Goal: Information Seeking & Learning: Learn about a topic

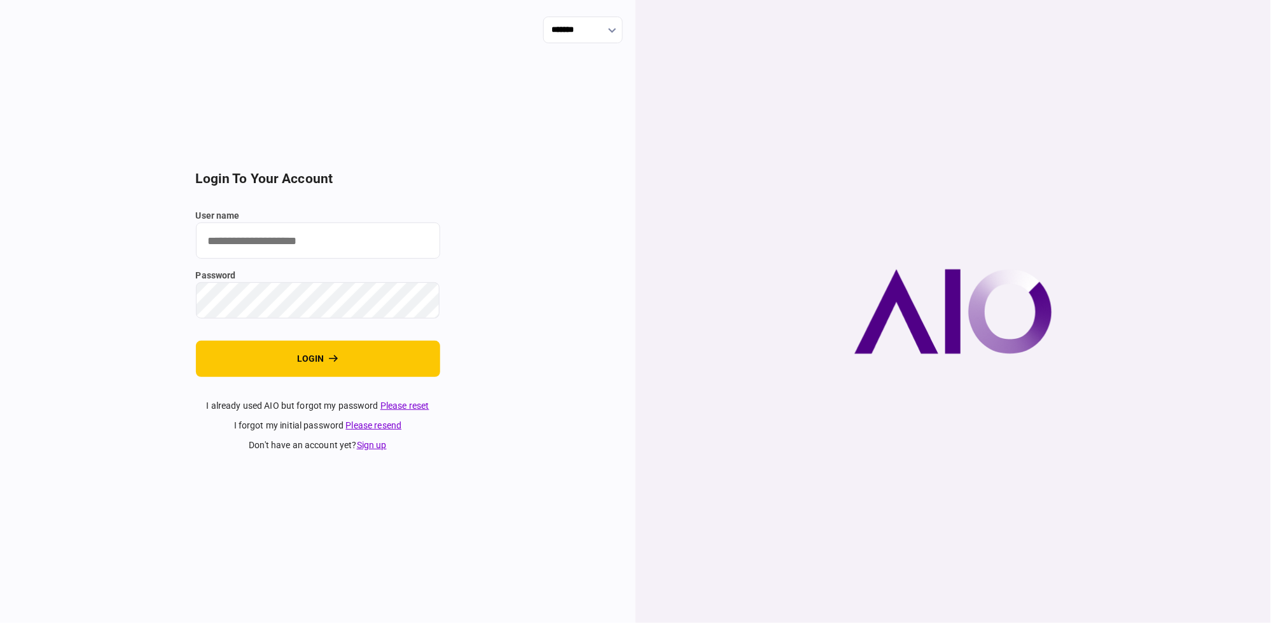
type input "**********"
drag, startPoint x: 385, startPoint y: 359, endPoint x: 1232, endPoint y: 516, distance: 861.5
click at [385, 359] on button "login" at bounding box center [318, 359] width 244 height 36
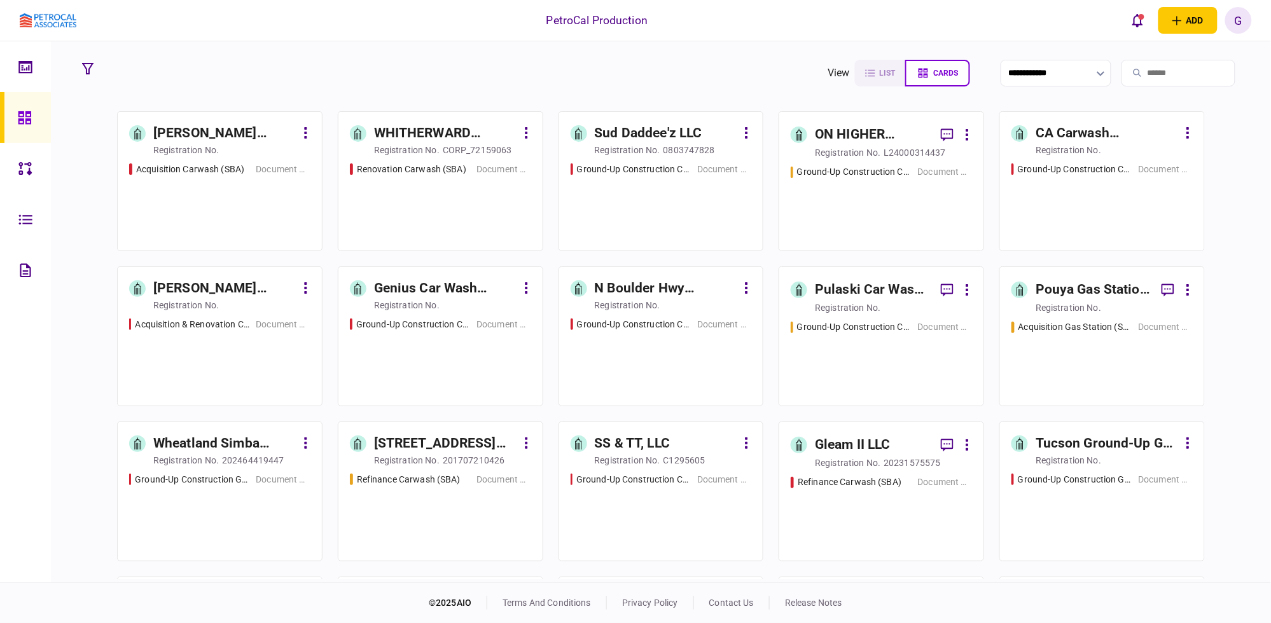
click at [1239, 344] on div "James Kim Carwash Acquisition registration no. Acquisition Carwash (SBA) Docume…" at bounding box center [660, 345] width 1169 height 468
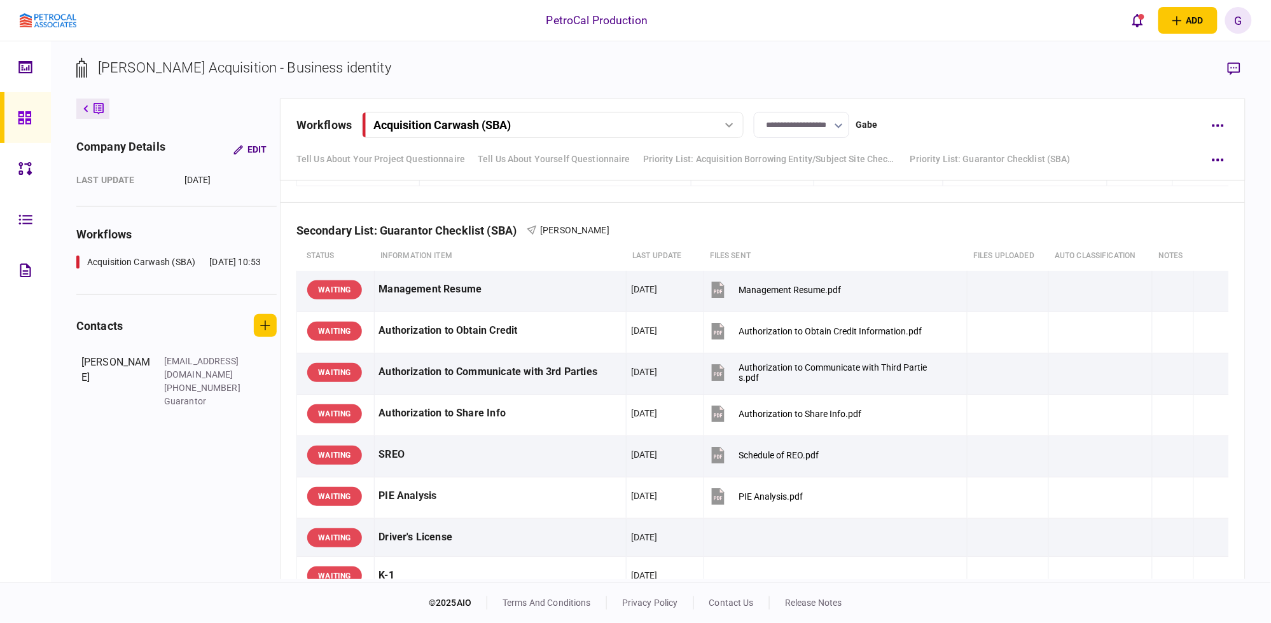
scroll to position [1237, 0]
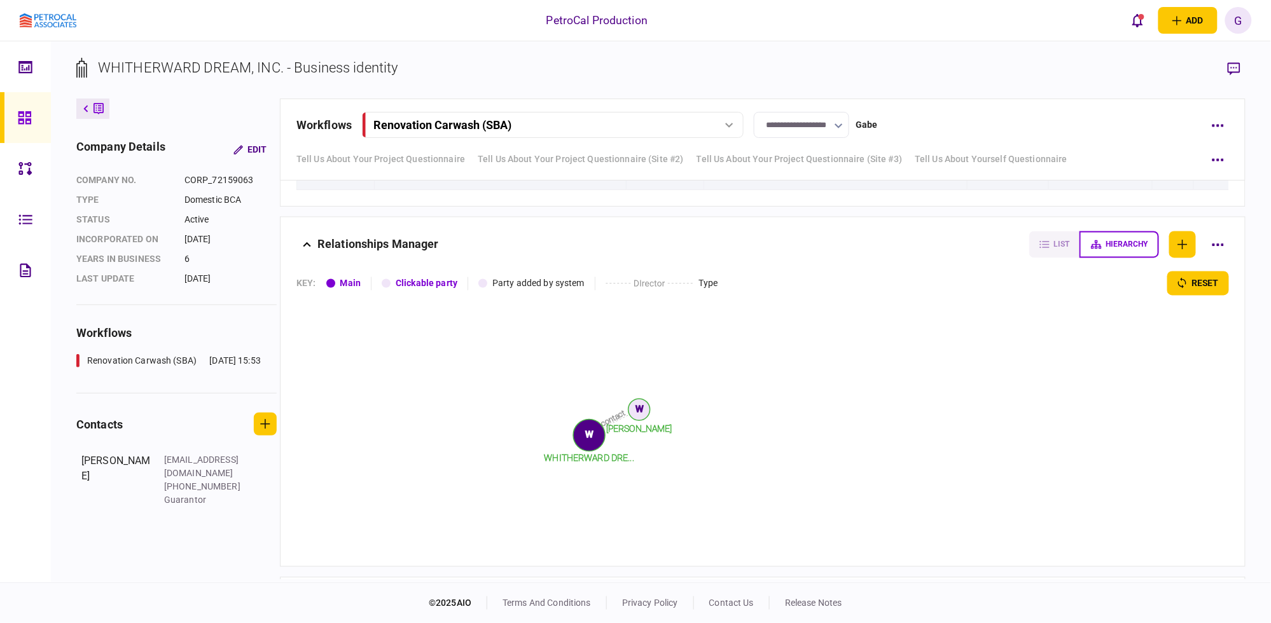
scroll to position [2619, 0]
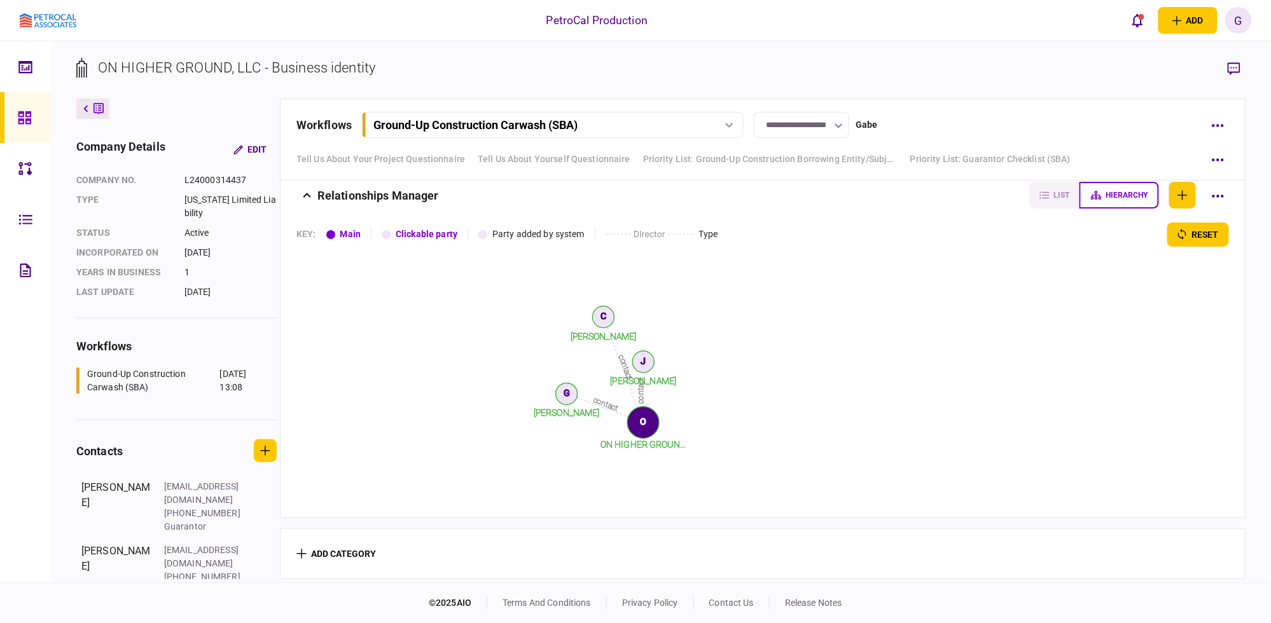
scroll to position [5158, 0]
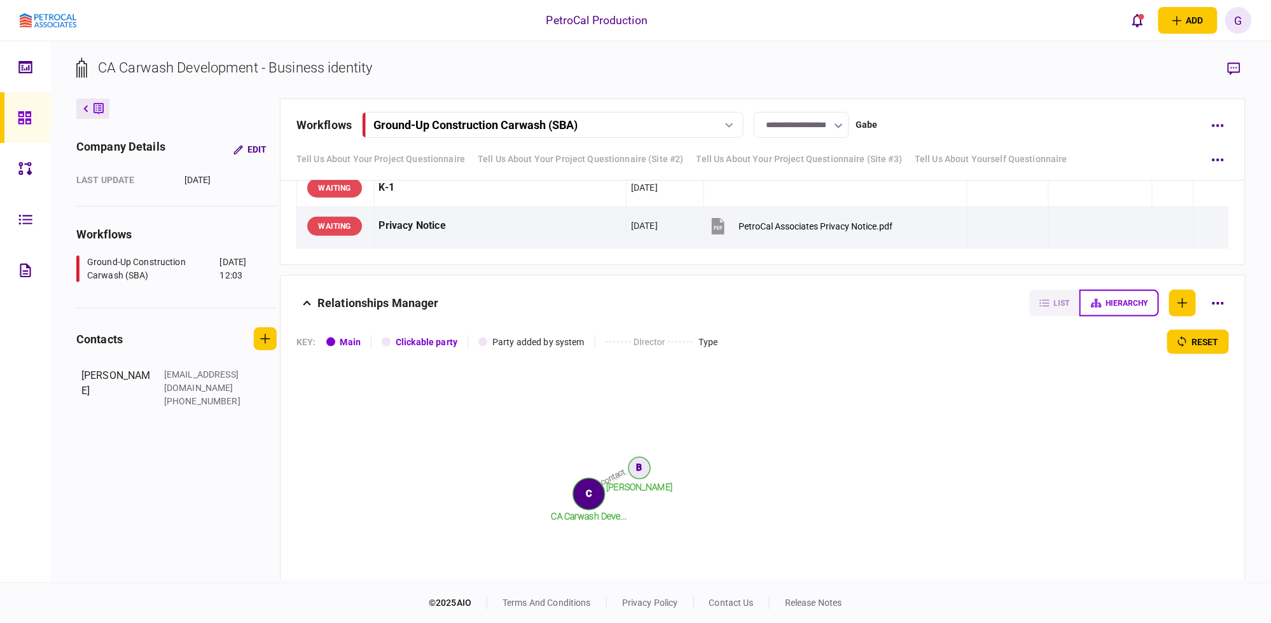
scroll to position [2347, 0]
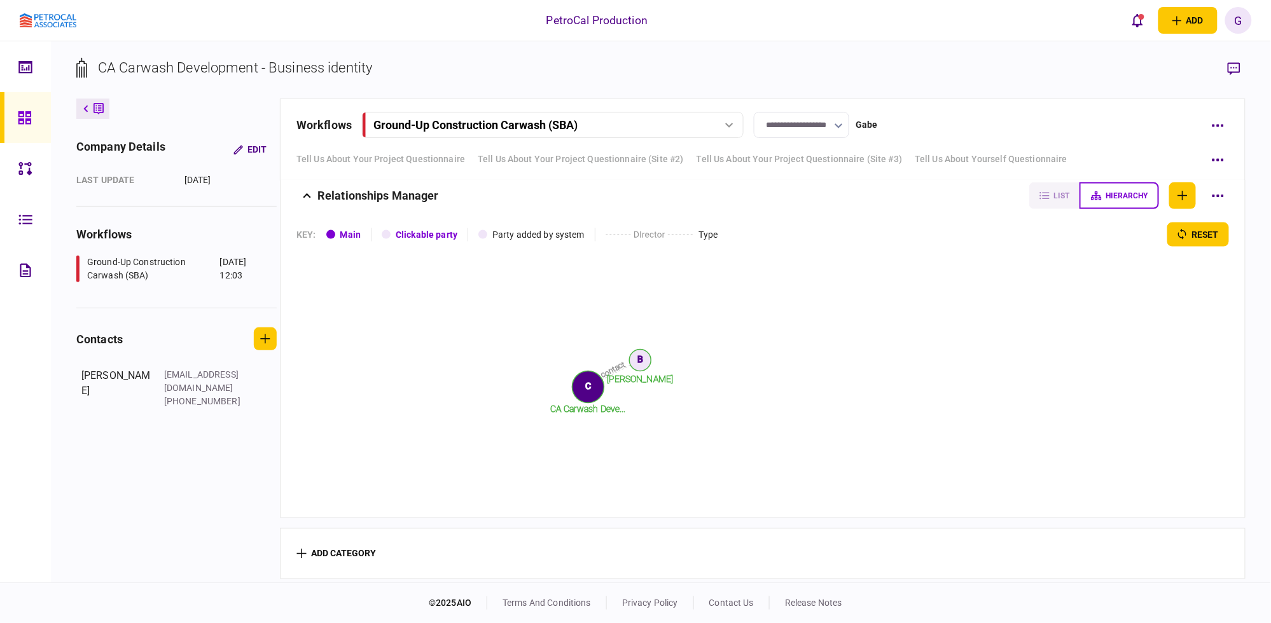
click at [39, 118] on link at bounding box center [25, 117] width 51 height 51
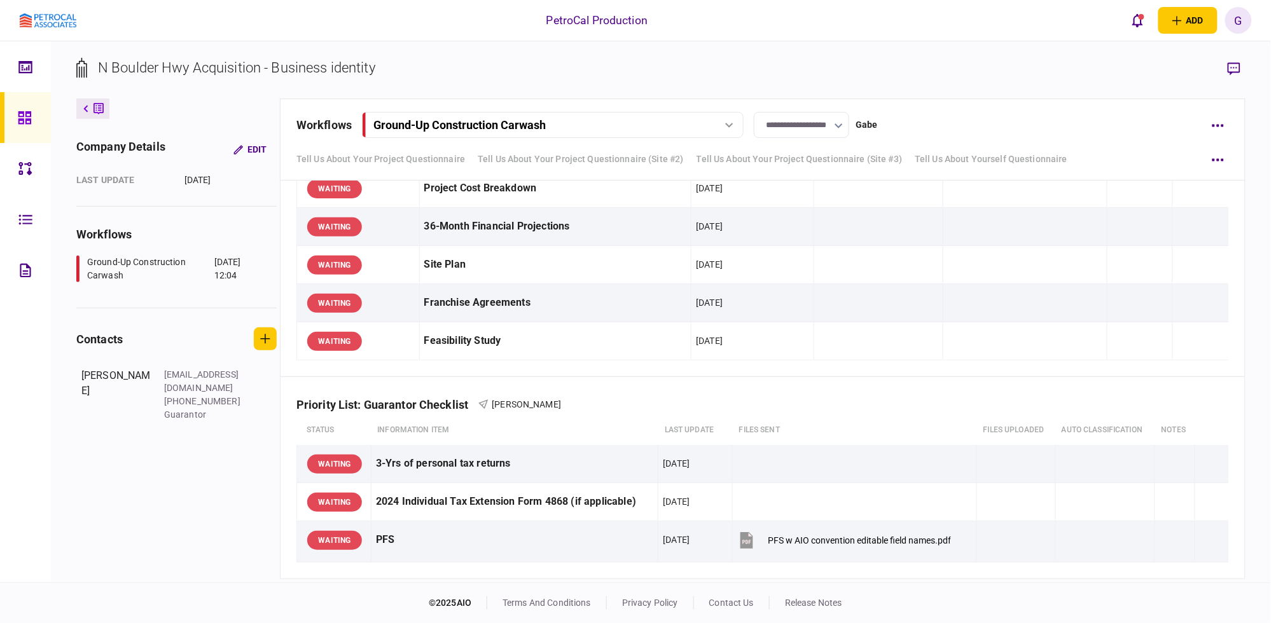
scroll to position [958, 0]
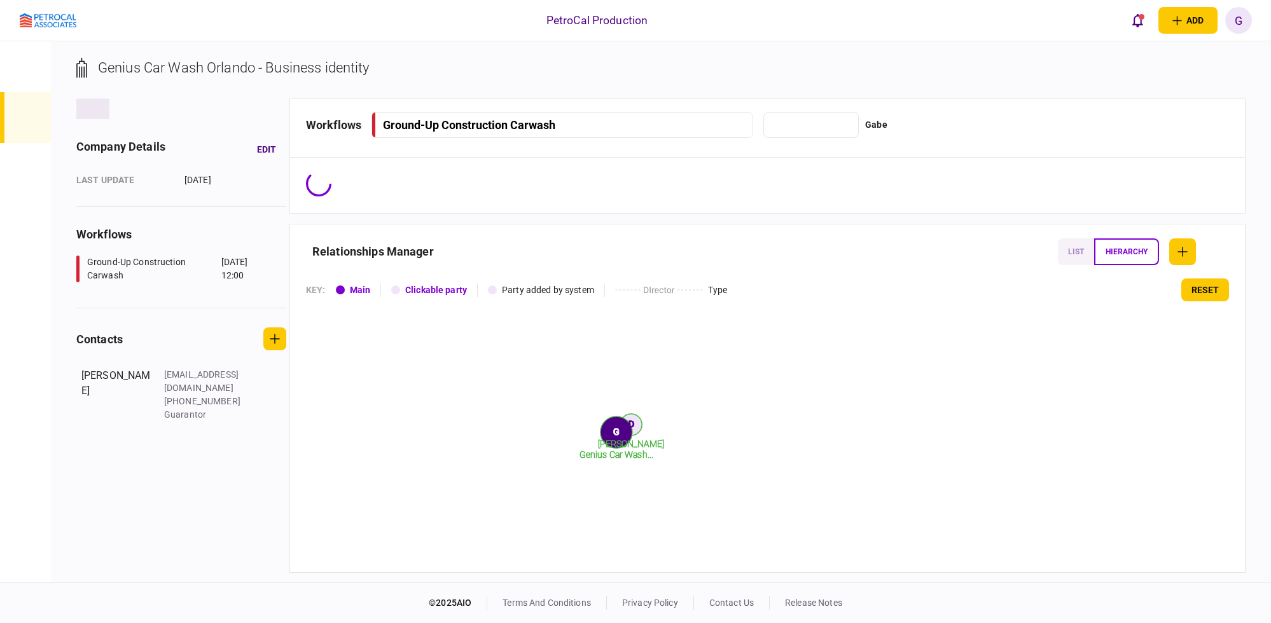
type input "**********"
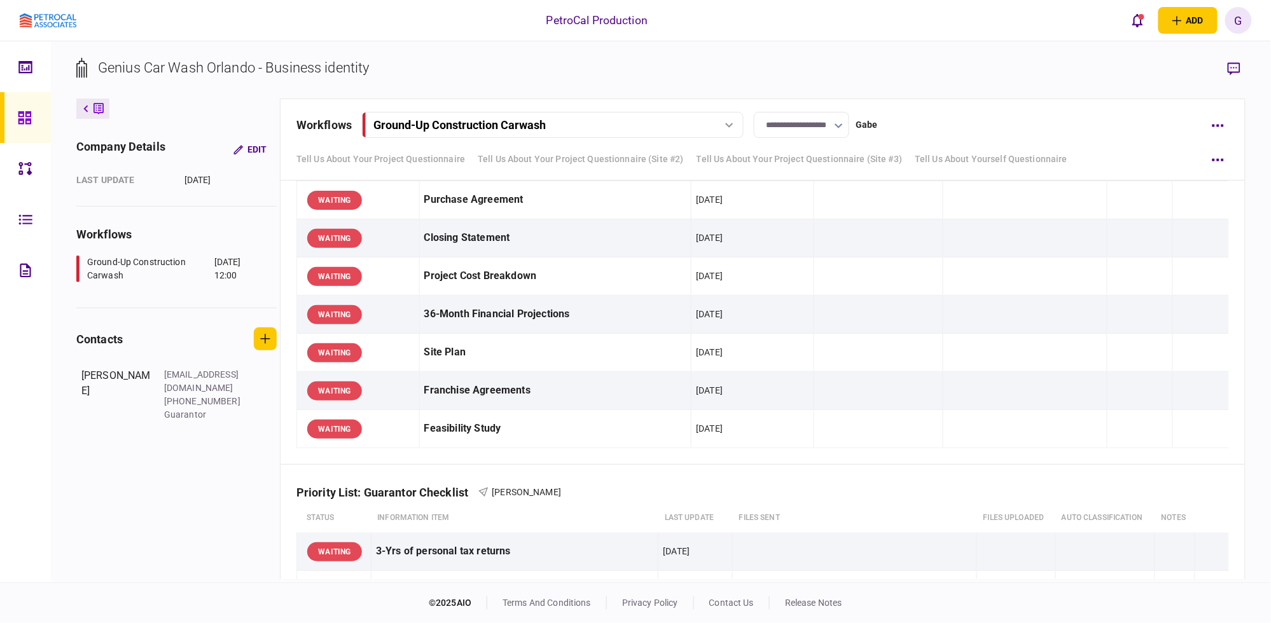
scroll to position [958, 0]
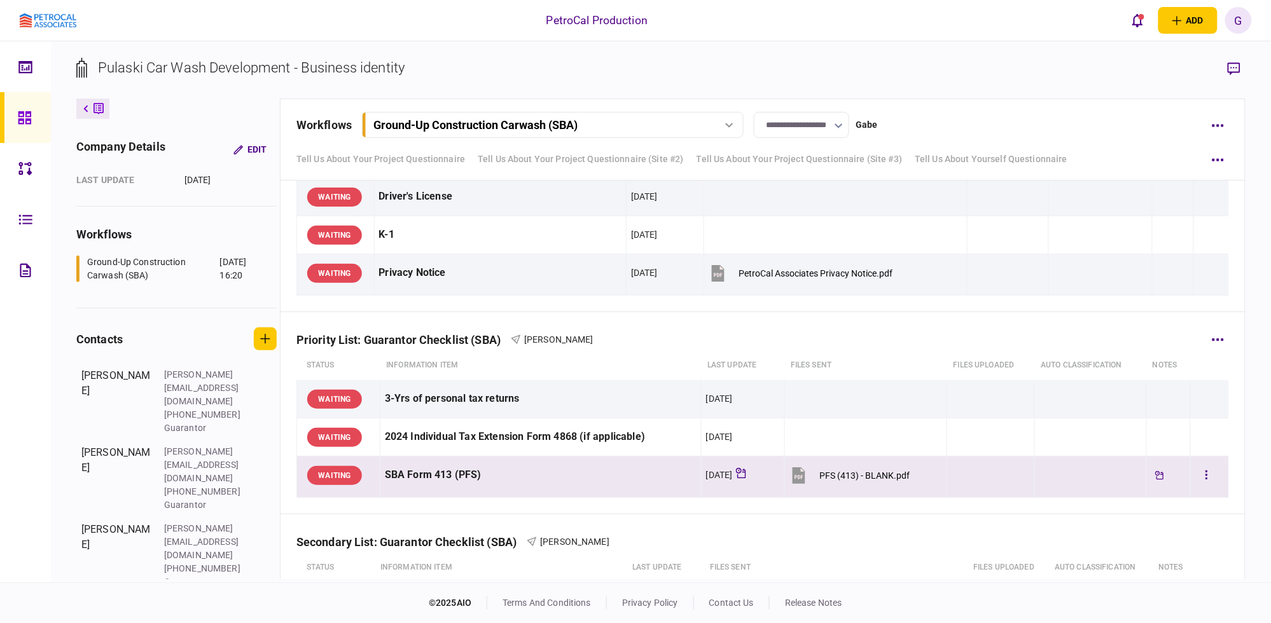
scroll to position [3975, 0]
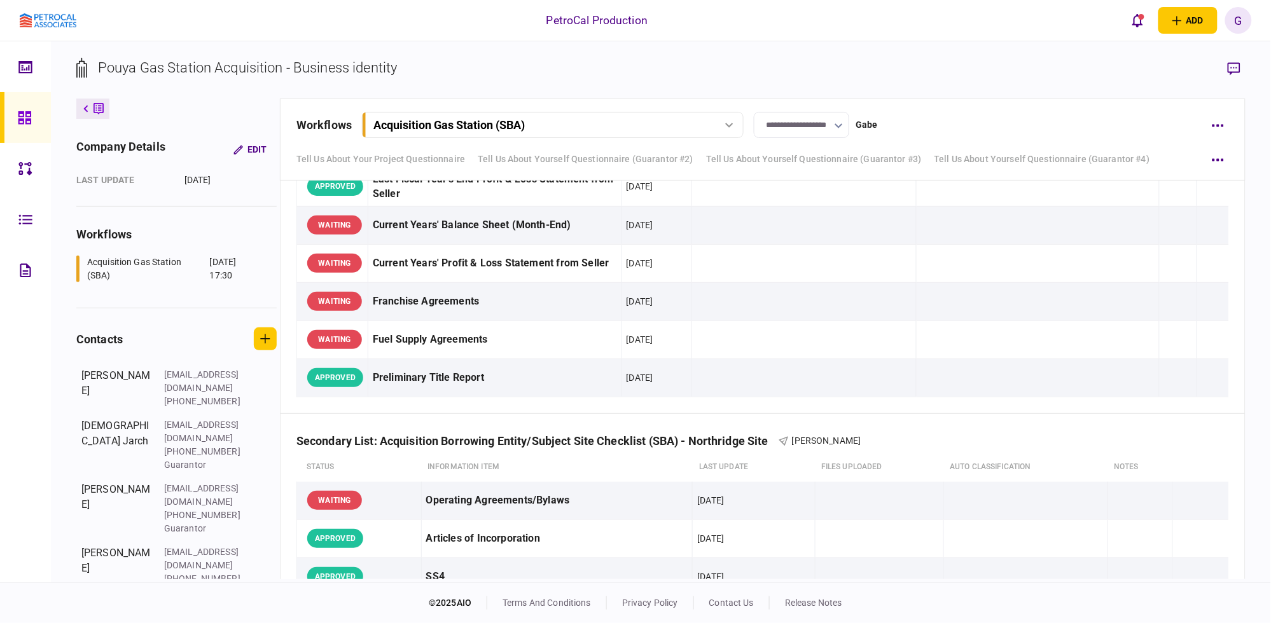
scroll to position [4562, 0]
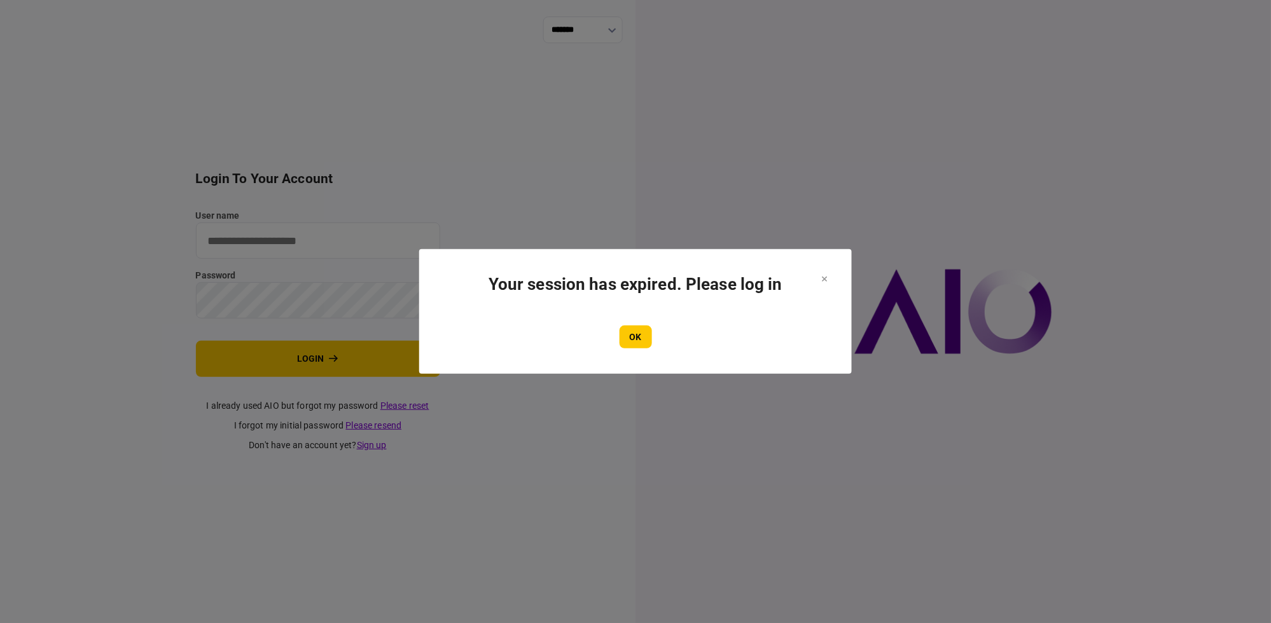
type input "**********"
click at [630, 341] on button "OK" at bounding box center [635, 337] width 32 height 23
type input "**********"
drag, startPoint x: 625, startPoint y: 343, endPoint x: 503, endPoint y: 349, distance: 122.2
click at [626, 342] on button "OK" at bounding box center [635, 337] width 32 height 23
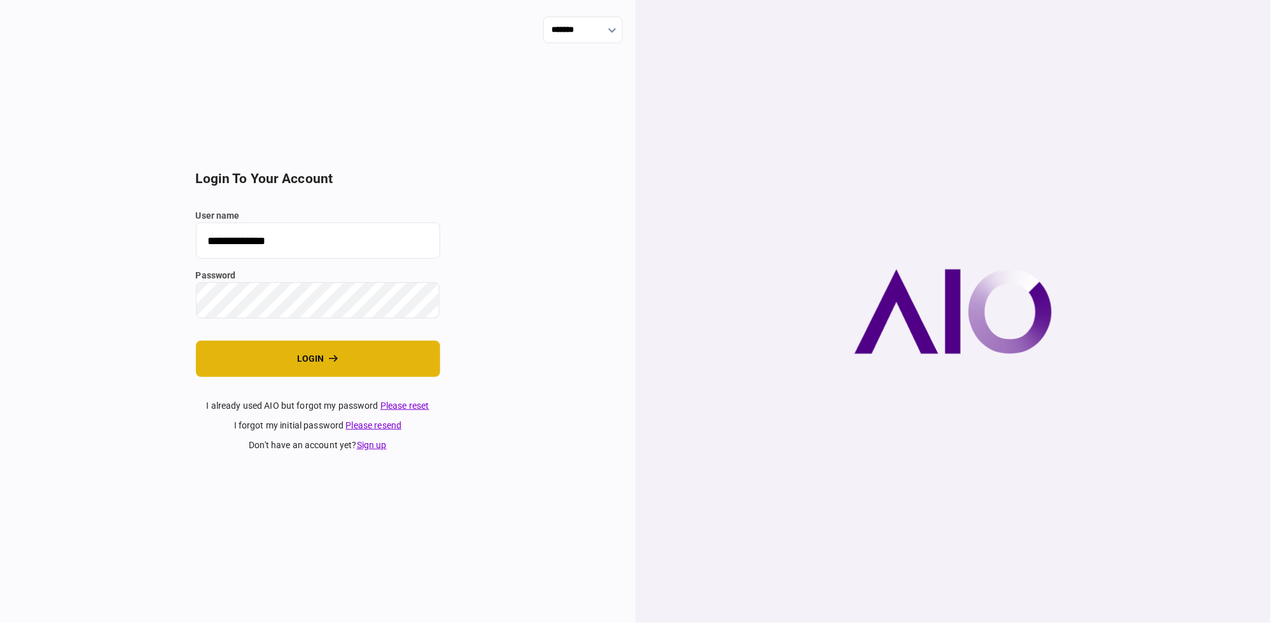
click at [379, 363] on button "login" at bounding box center [318, 359] width 244 height 36
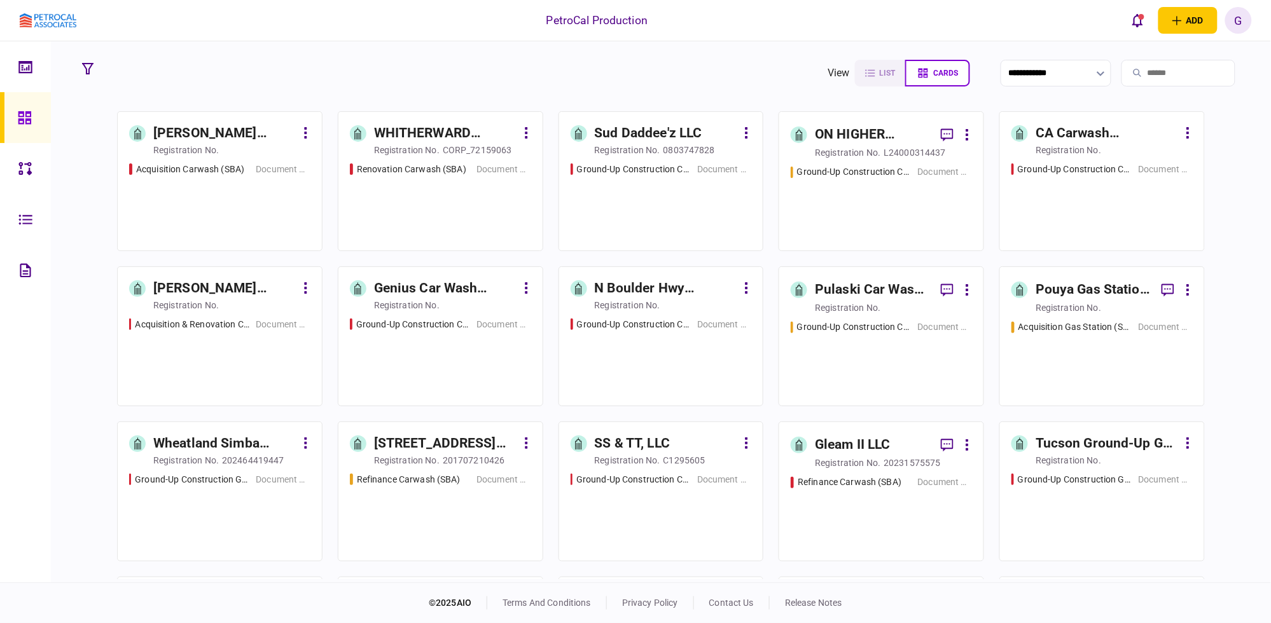
drag, startPoint x: 1069, startPoint y: 286, endPoint x: 761, endPoint y: 102, distance: 359.4
click at [676, 92] on section "**********" at bounding box center [661, 311] width 1220 height 541
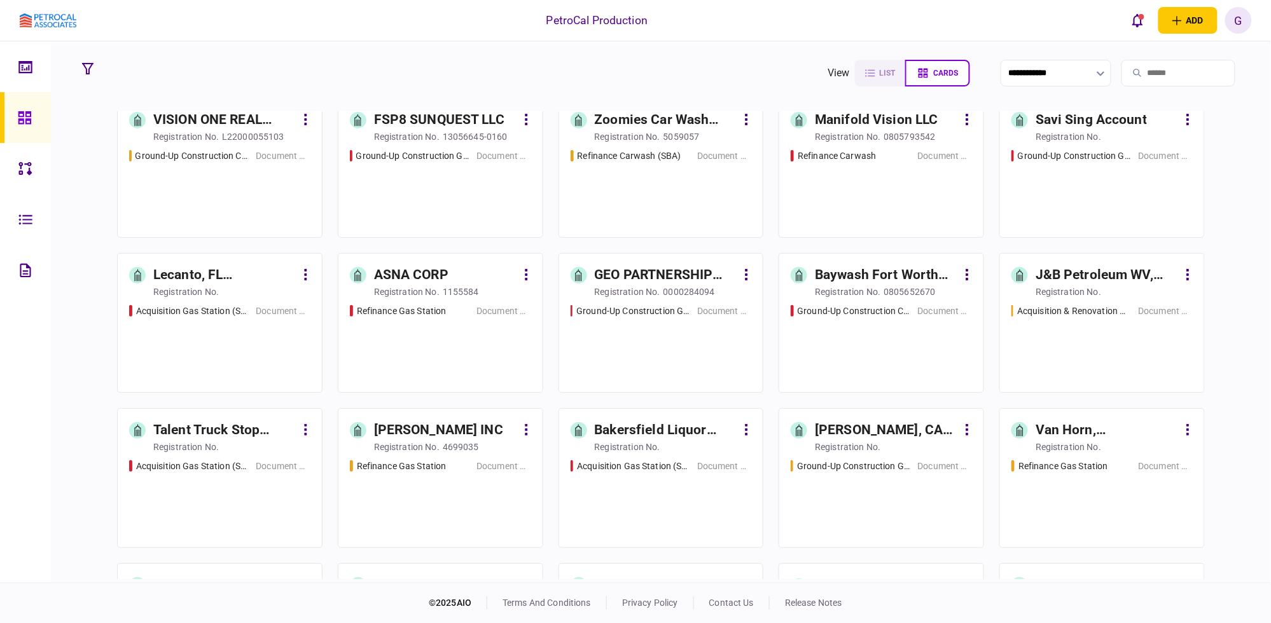
scroll to position [636, 0]
drag, startPoint x: 402, startPoint y: 104, endPoint x: 396, endPoint y: 115, distance: 12.8
drag, startPoint x: 1127, startPoint y: 269, endPoint x: 1154, endPoint y: 277, distance: 28.4
click at [1154, 277] on div "J&B Petroleum WV, LLC" at bounding box center [1106, 273] width 142 height 20
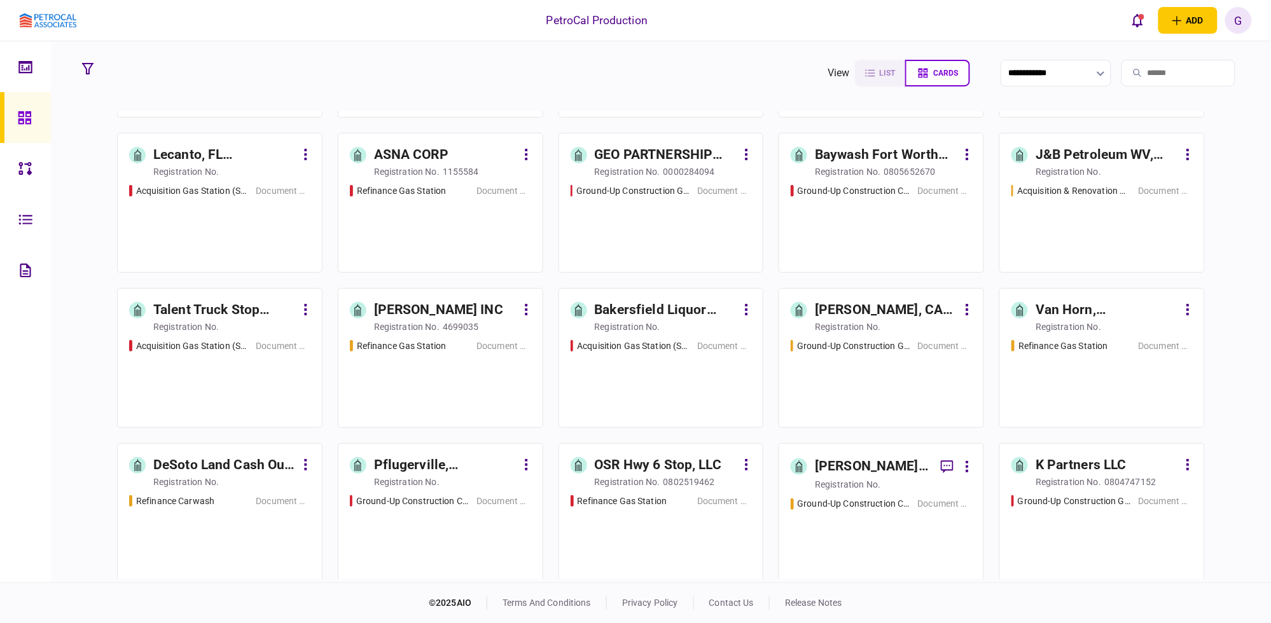
scroll to position [913, 0]
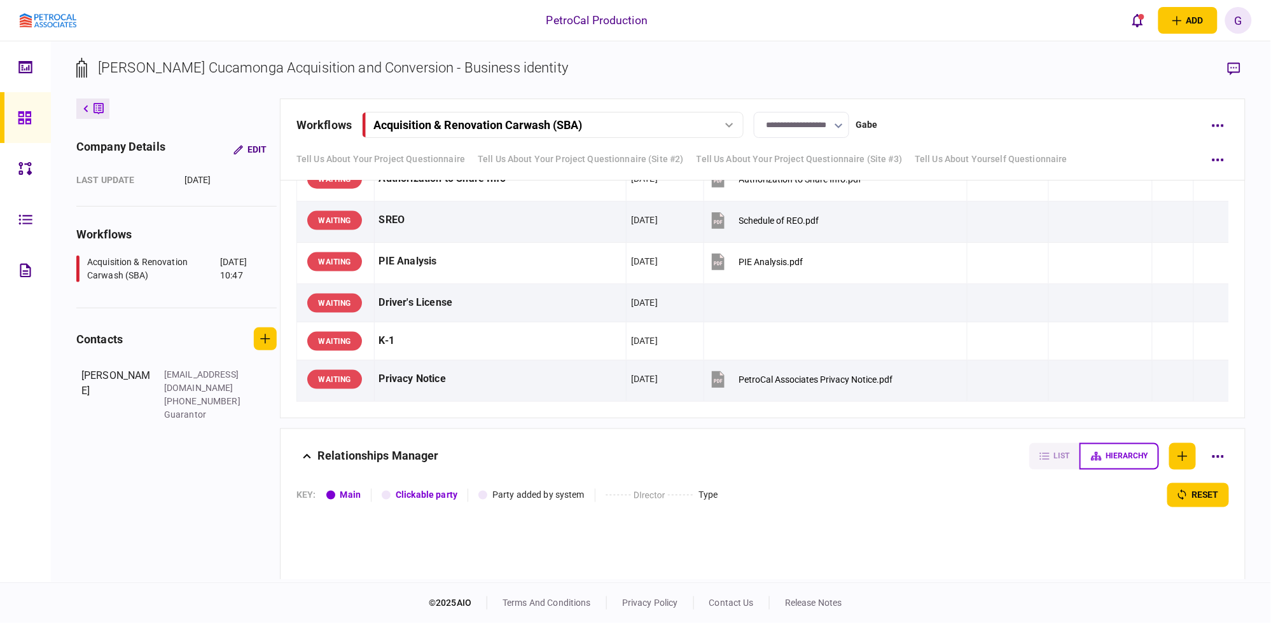
scroll to position [2578, 0]
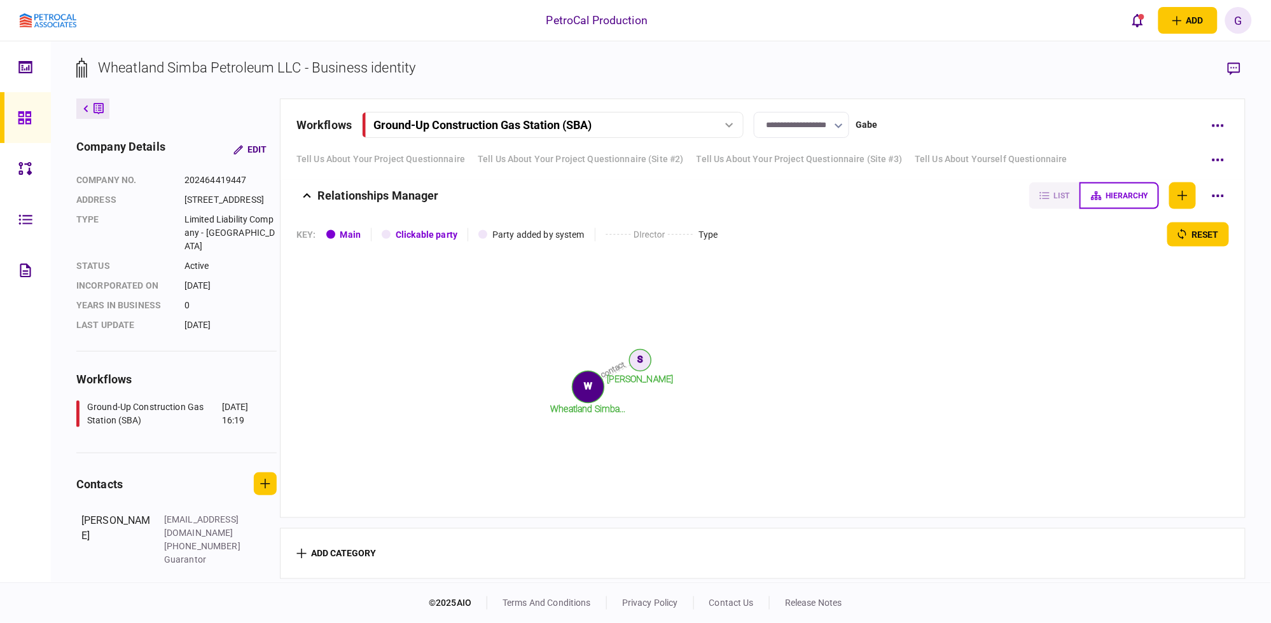
scroll to position [1750, 0]
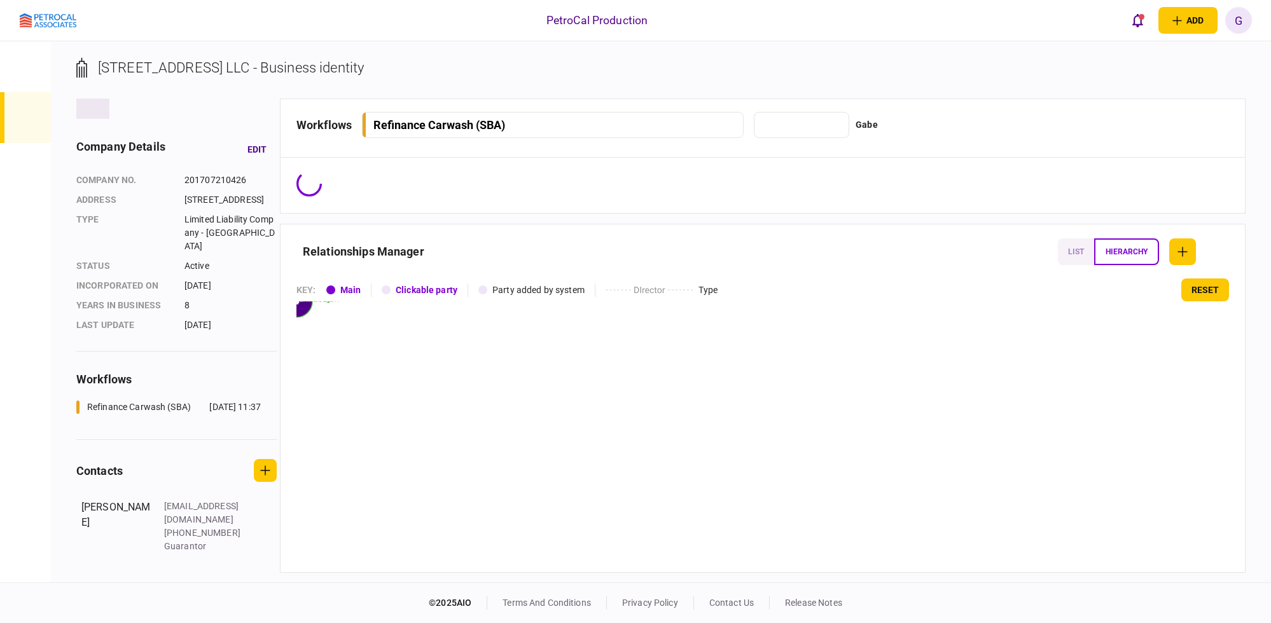
type input "**********"
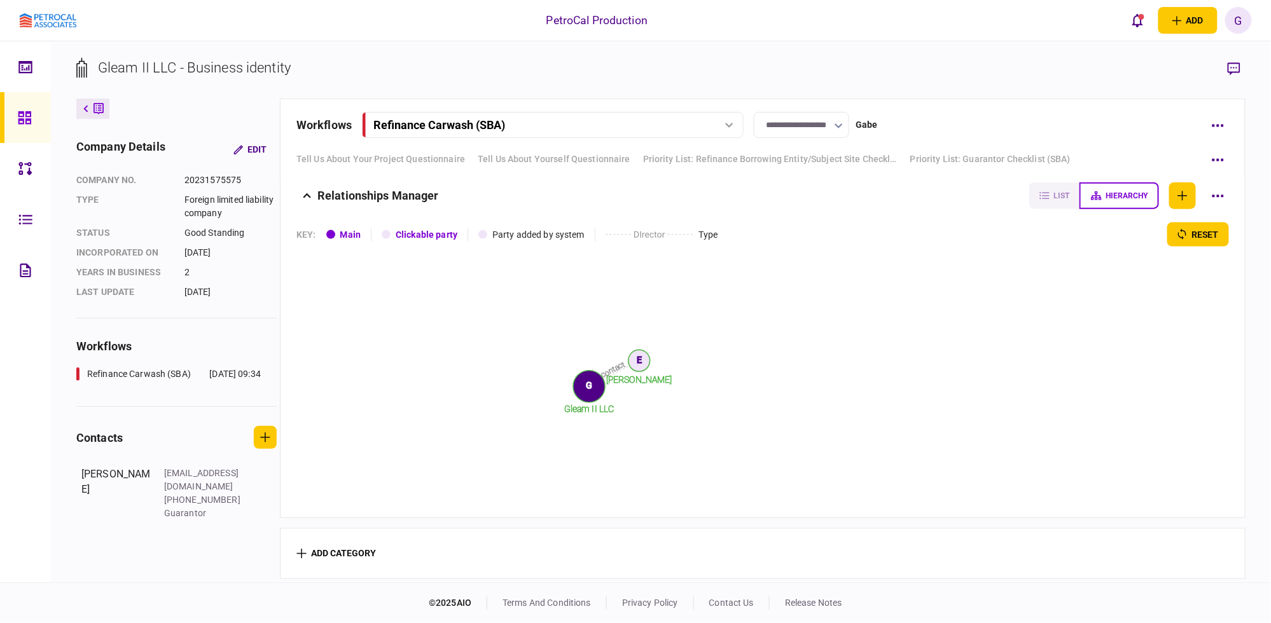
scroll to position [2306, 0]
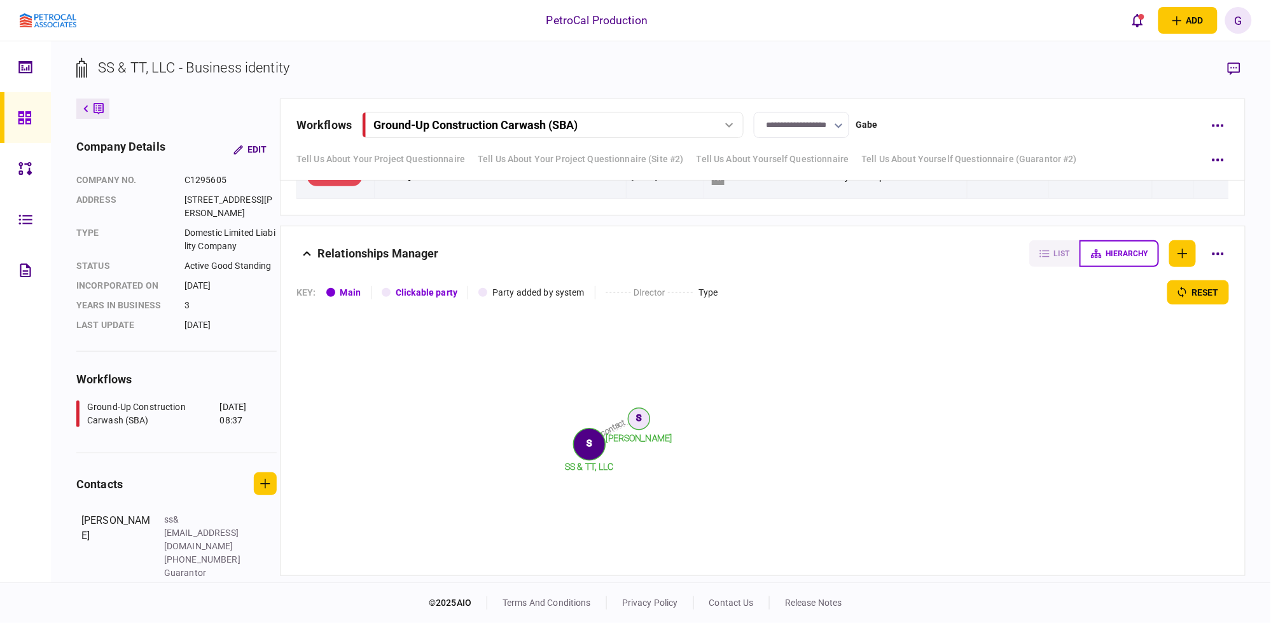
scroll to position [1969, 0]
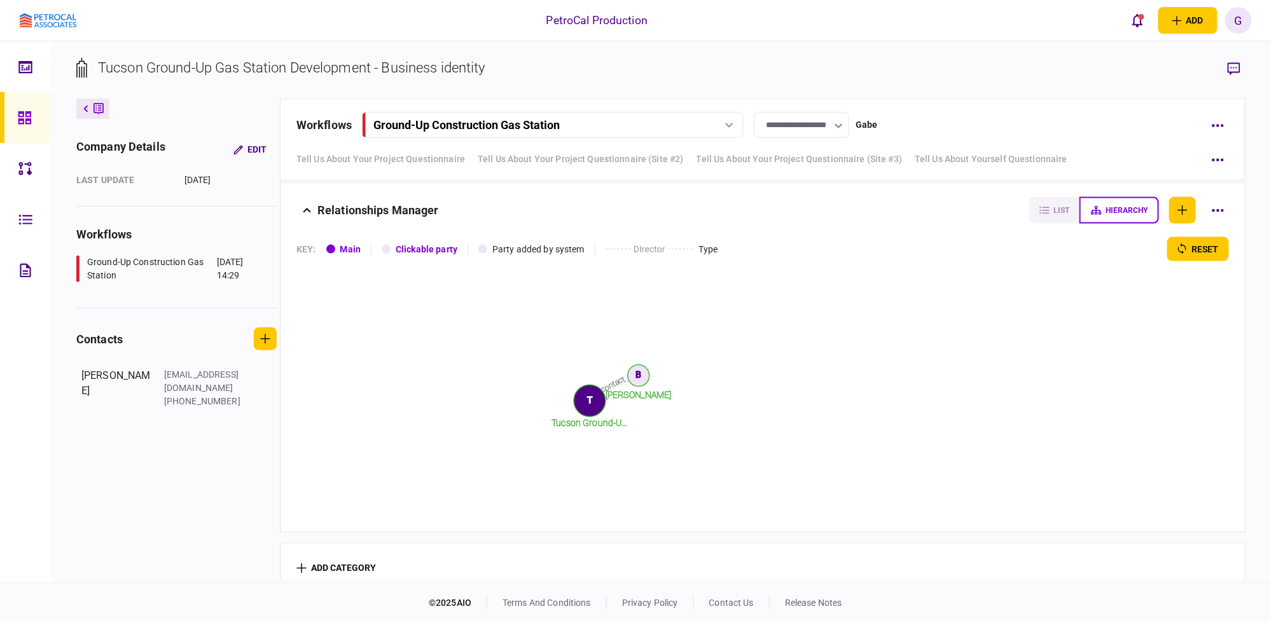
scroll to position [2347, 0]
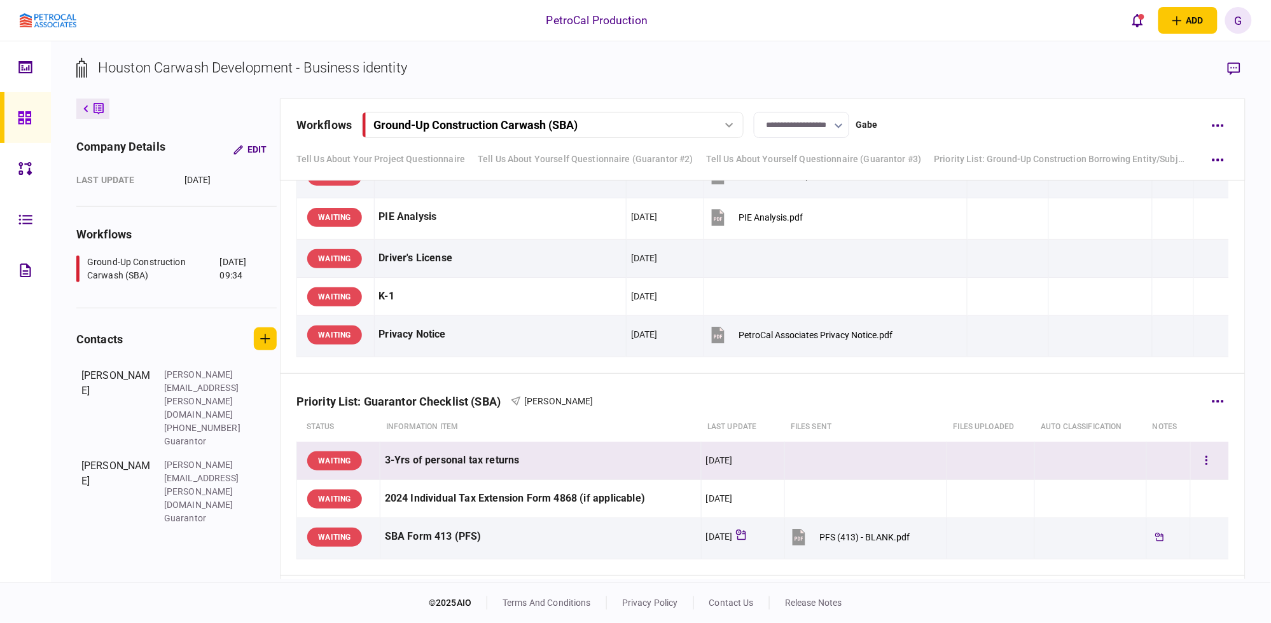
scroll to position [1828, 0]
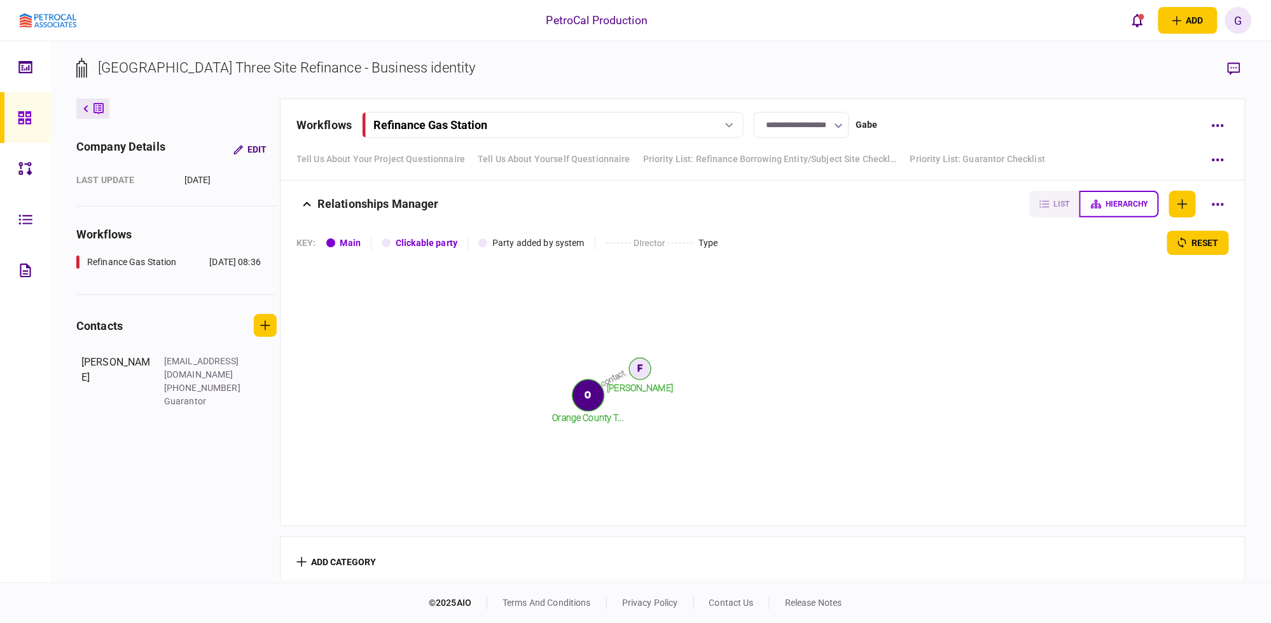
scroll to position [5044, 0]
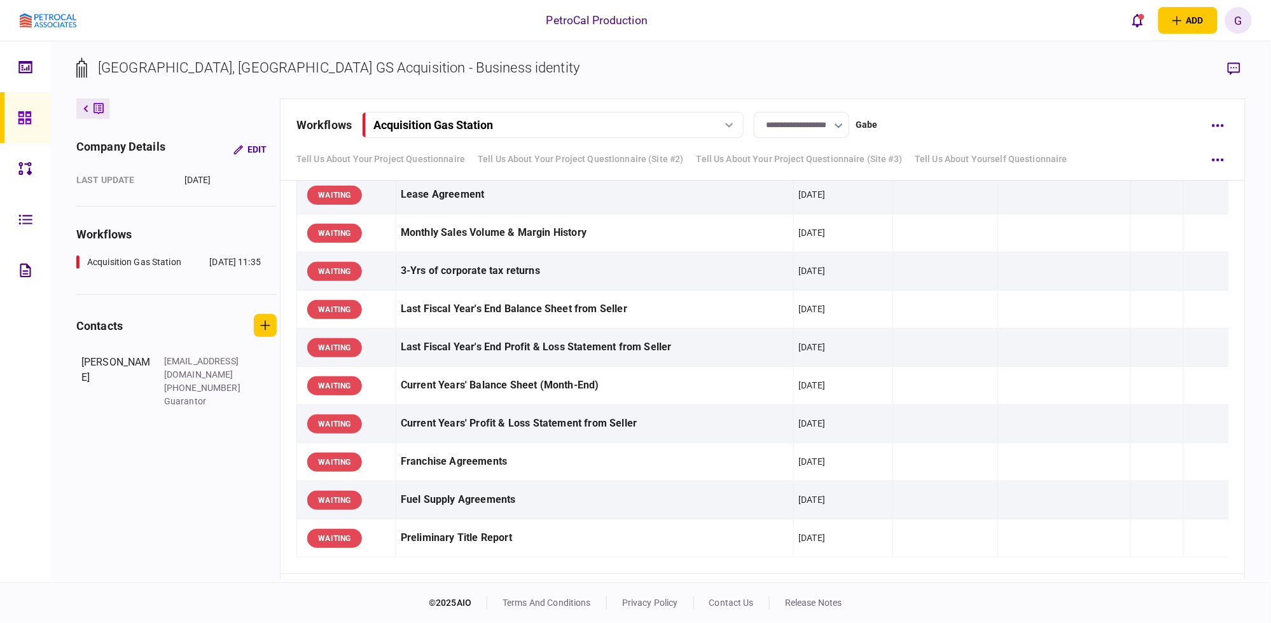
scroll to position [1272, 0]
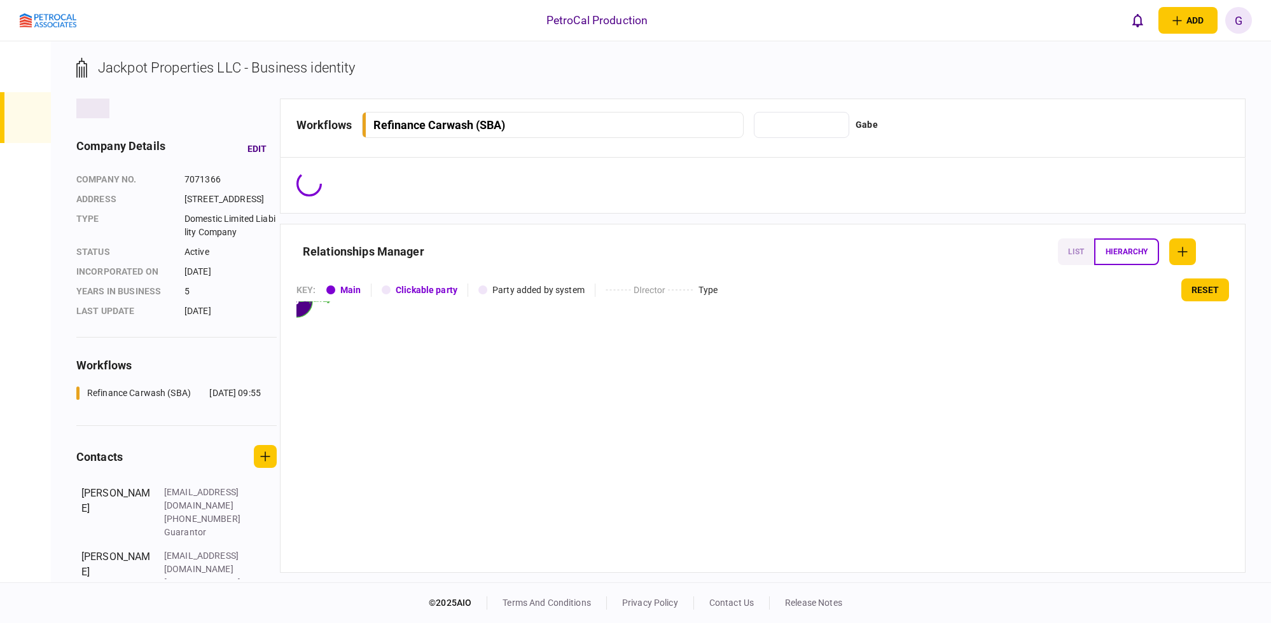
type input "**********"
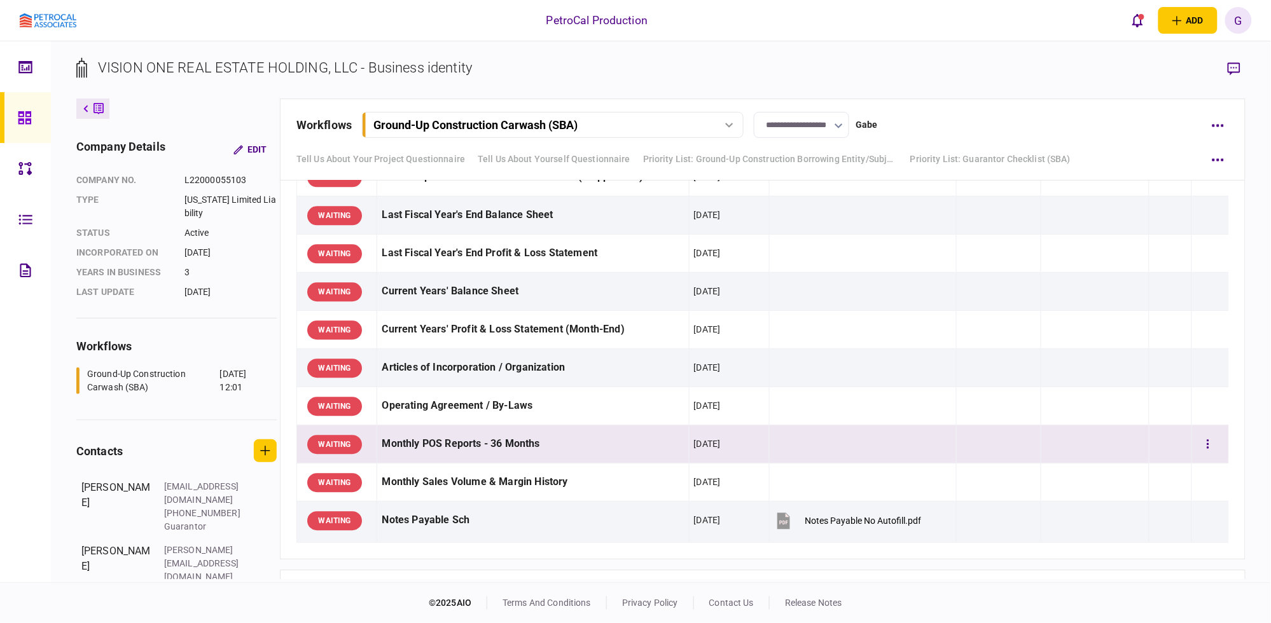
scroll to position [3000, 0]
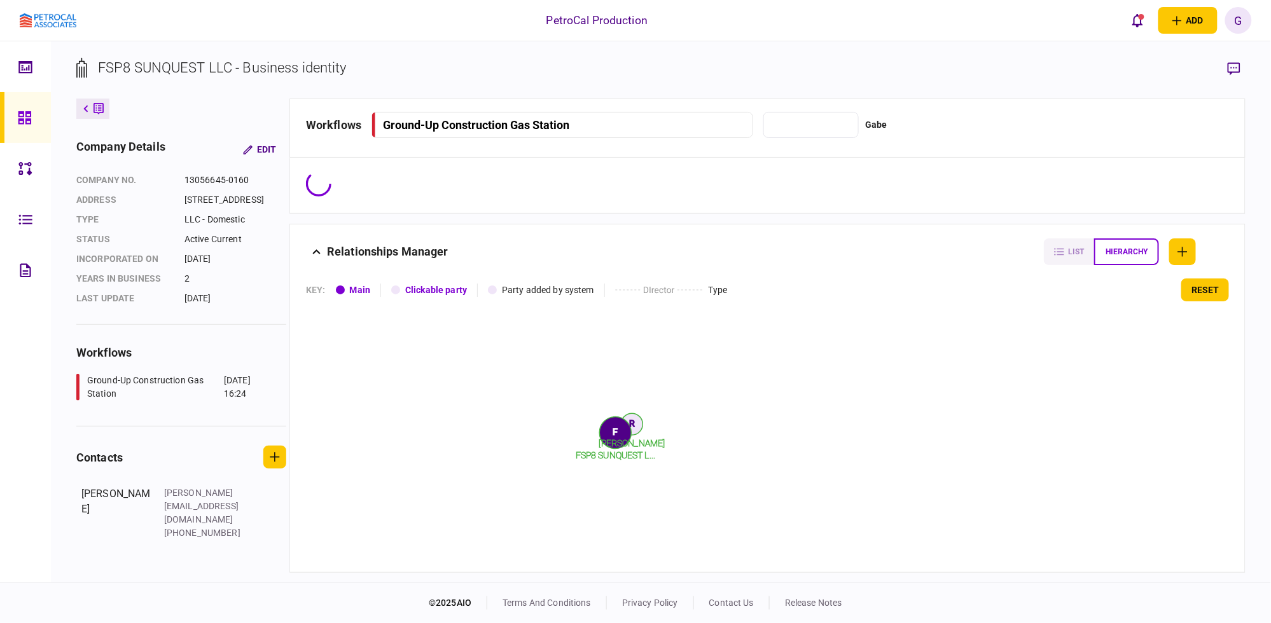
type input "**********"
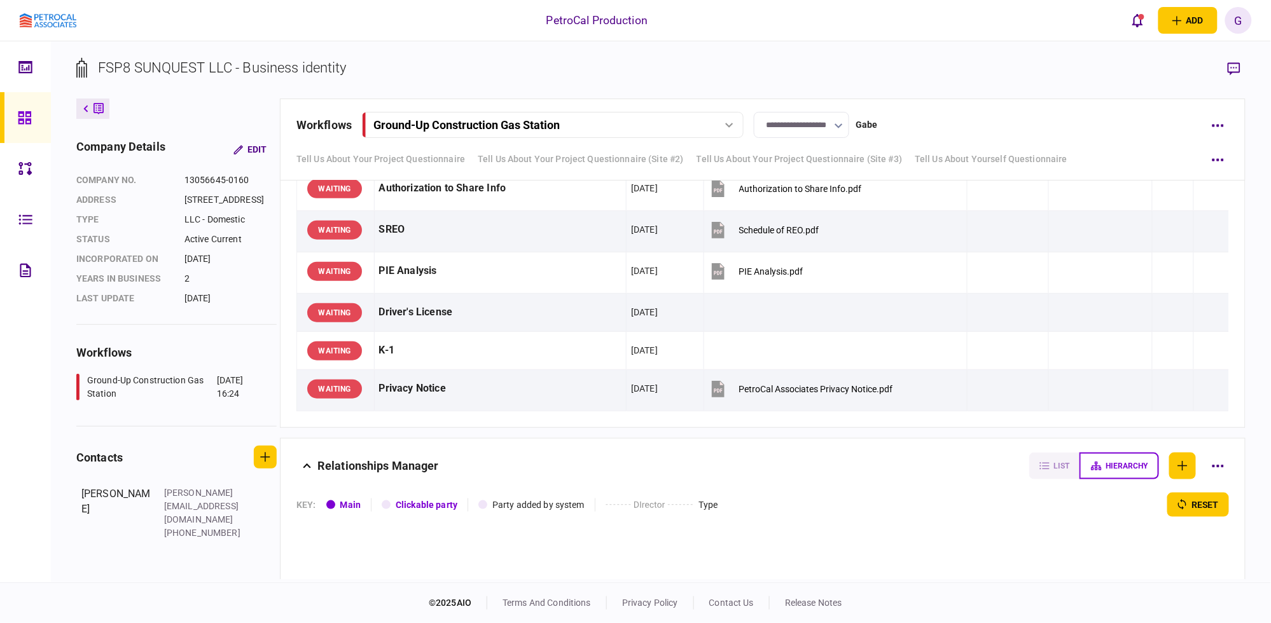
scroll to position [2347, 0]
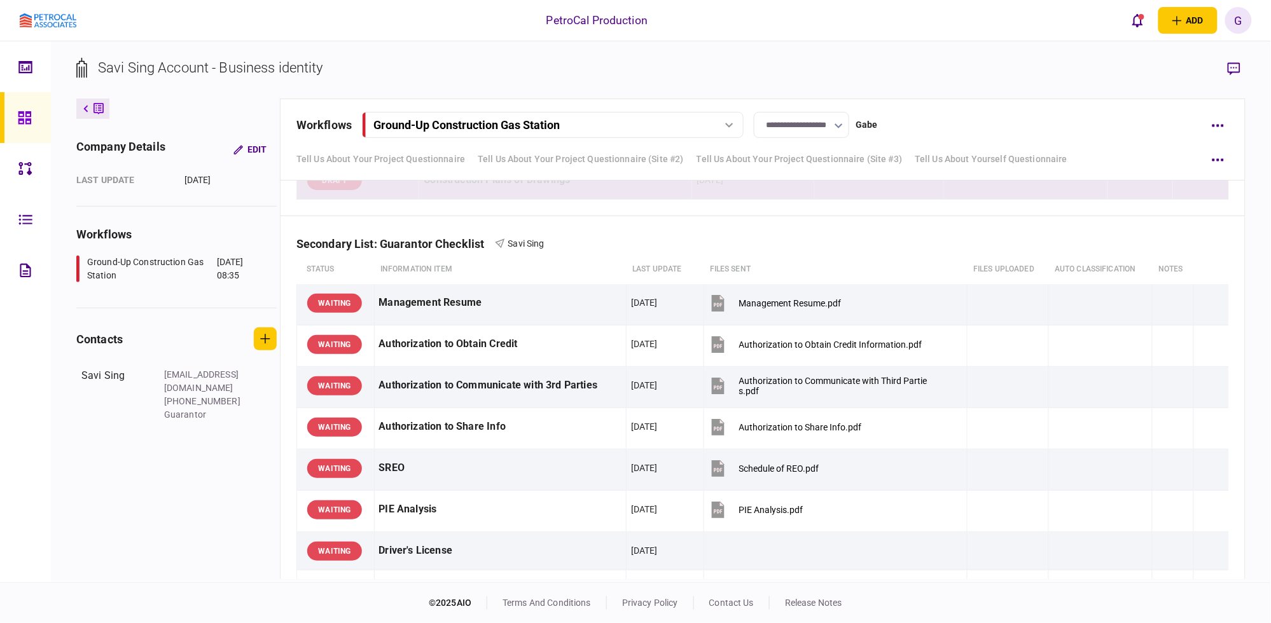
scroll to position [2067, 0]
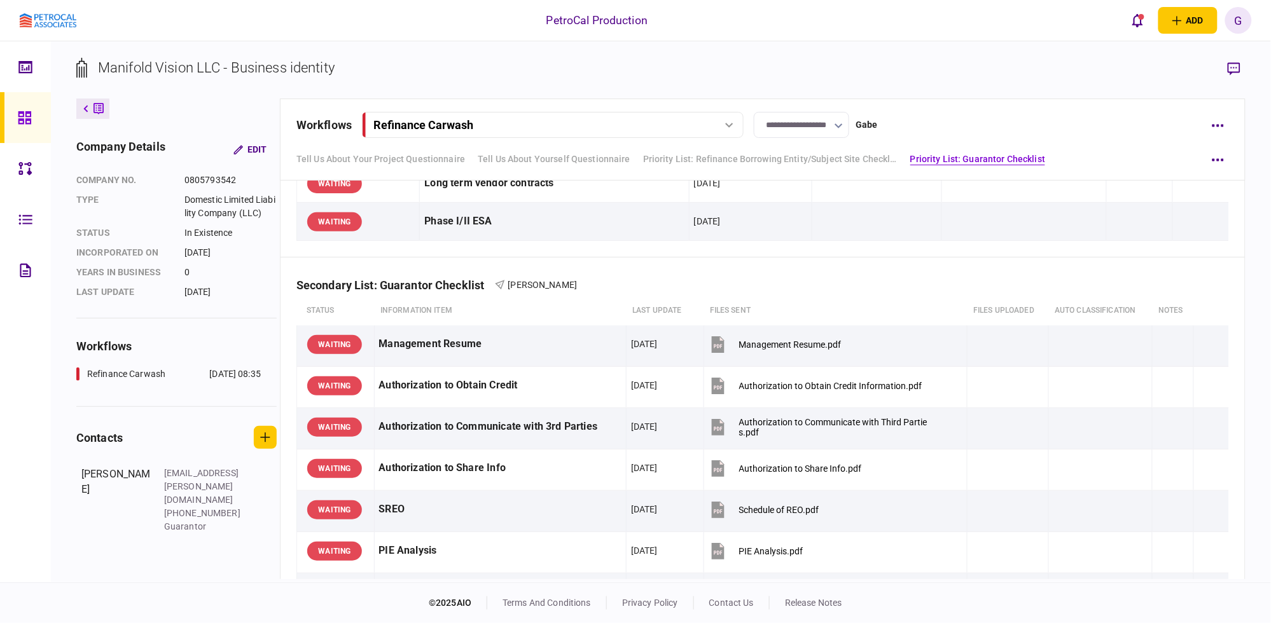
scroll to position [1912, 0]
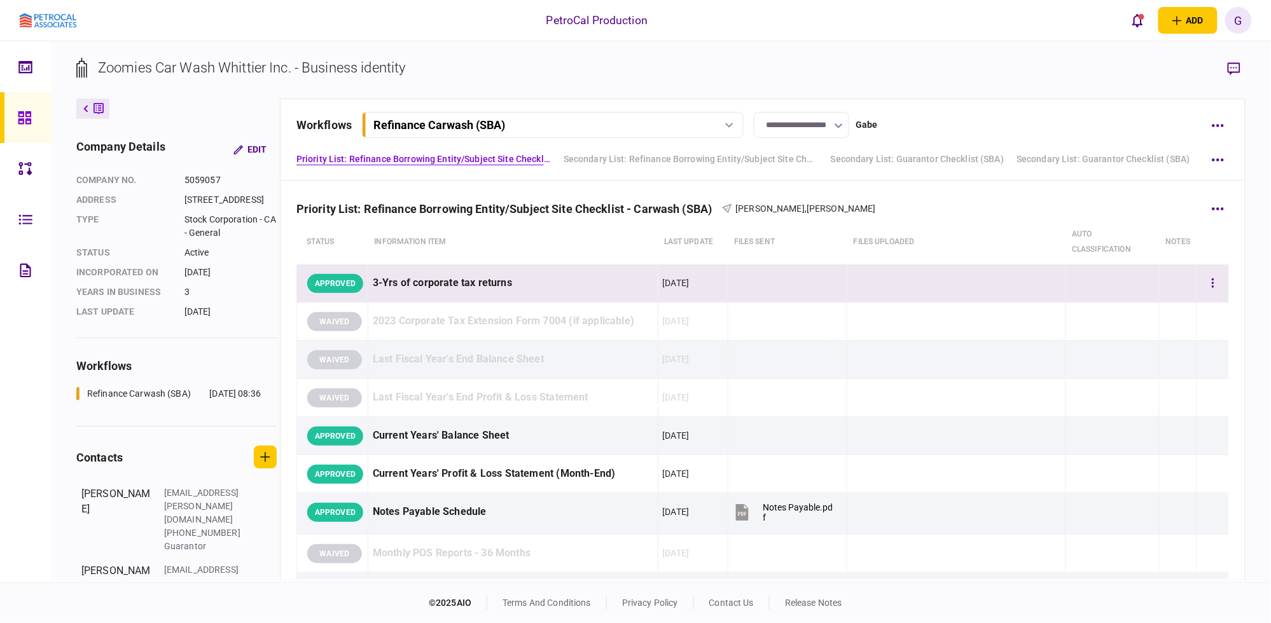
scroll to position [477, 0]
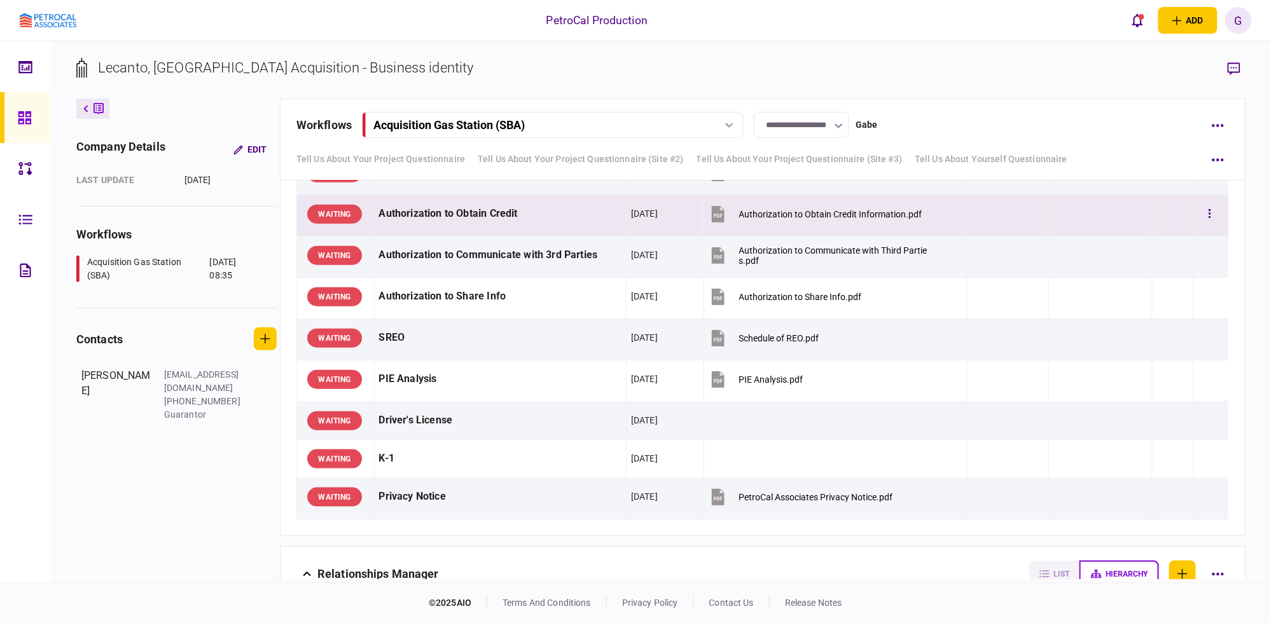
scroll to position [1826, 0]
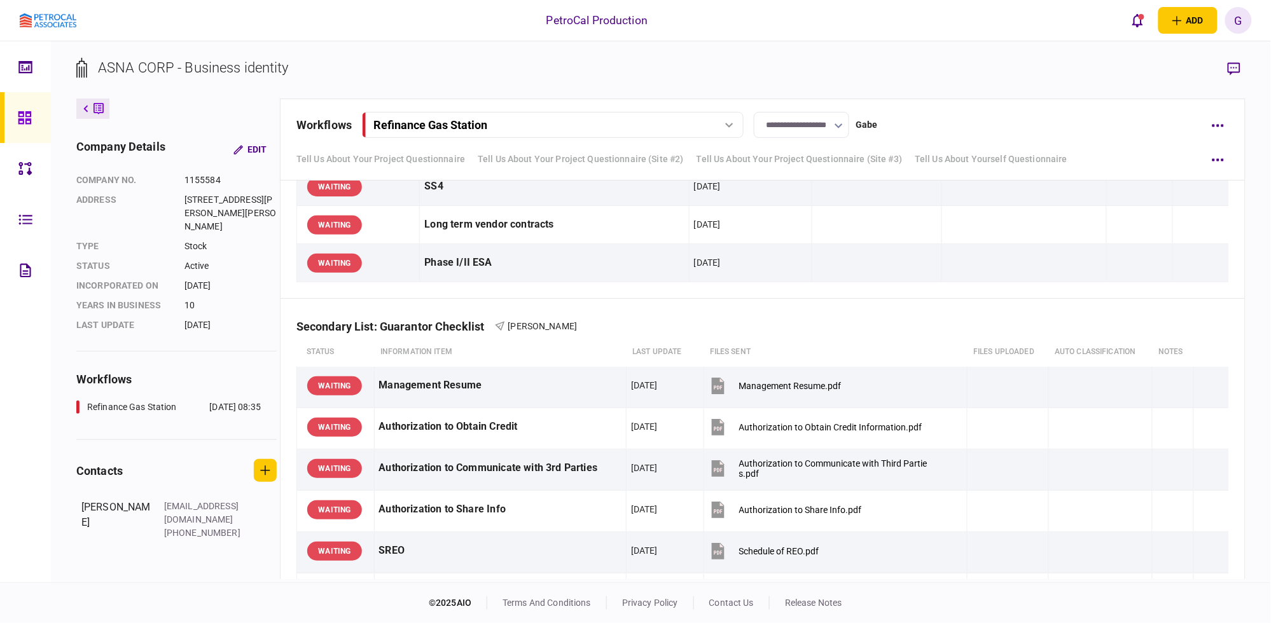
scroll to position [2351, 0]
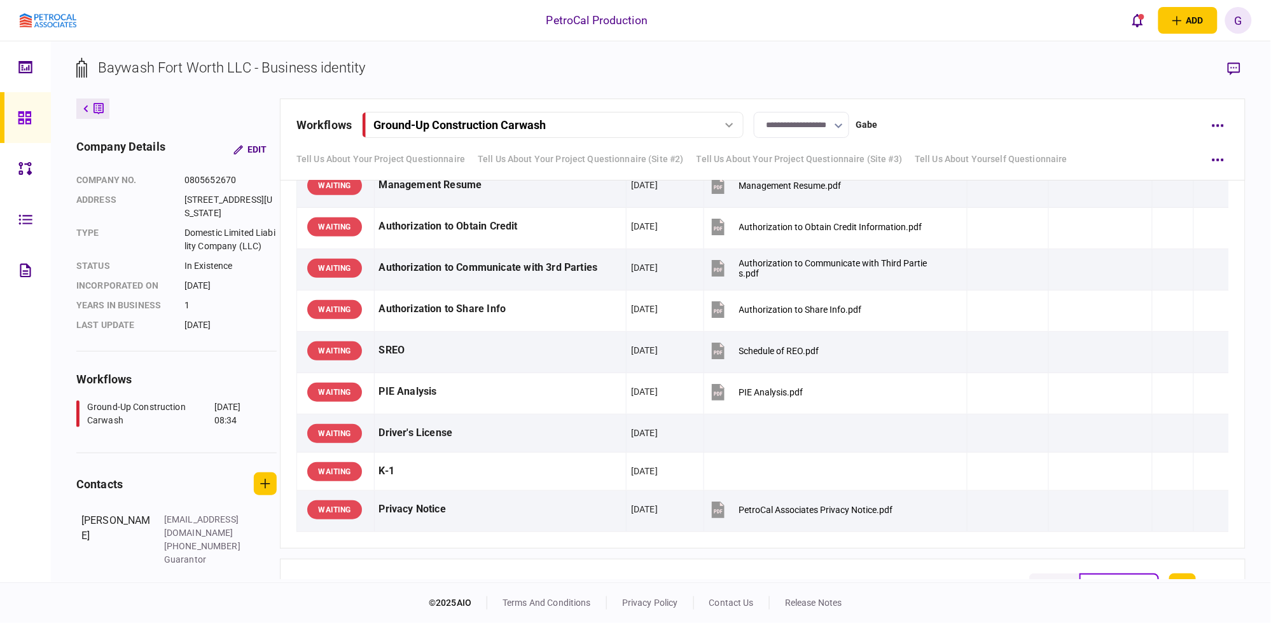
scroll to position [2309, 0]
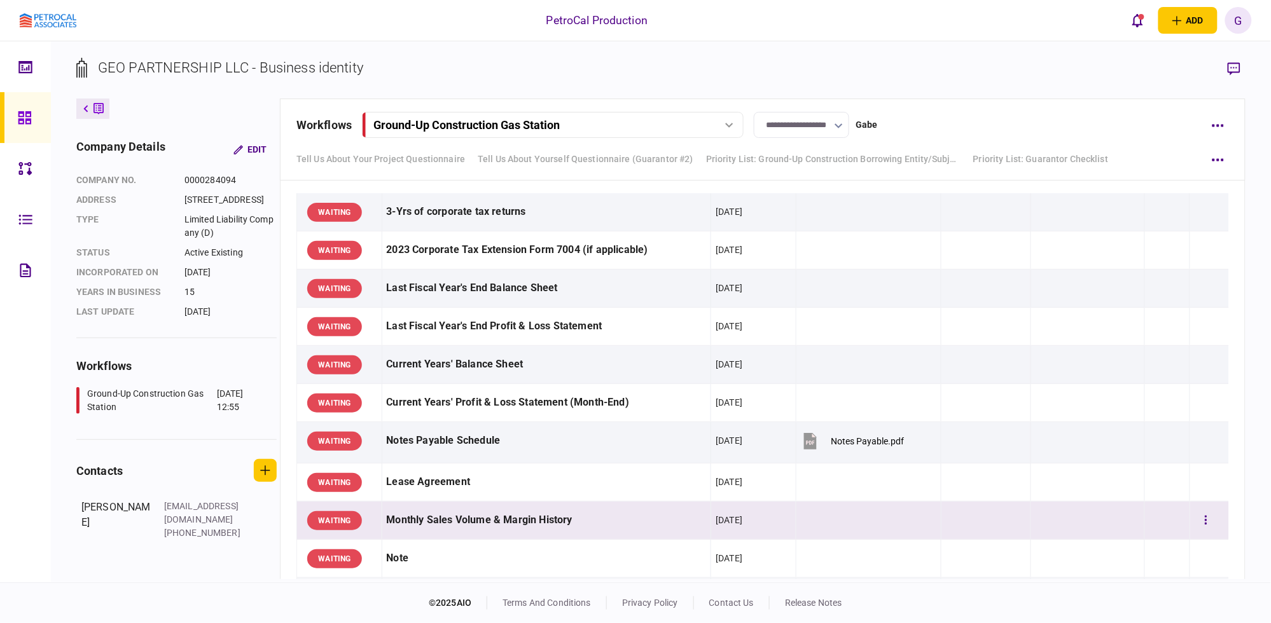
scroll to position [1987, 0]
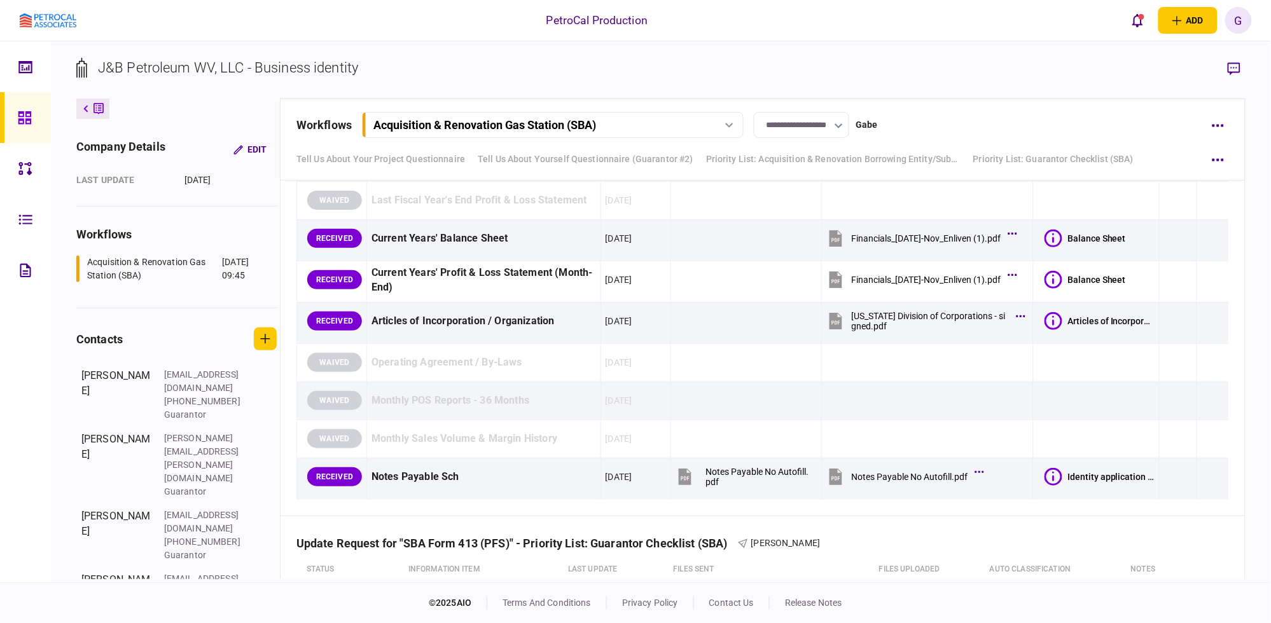
scroll to position [6519, 0]
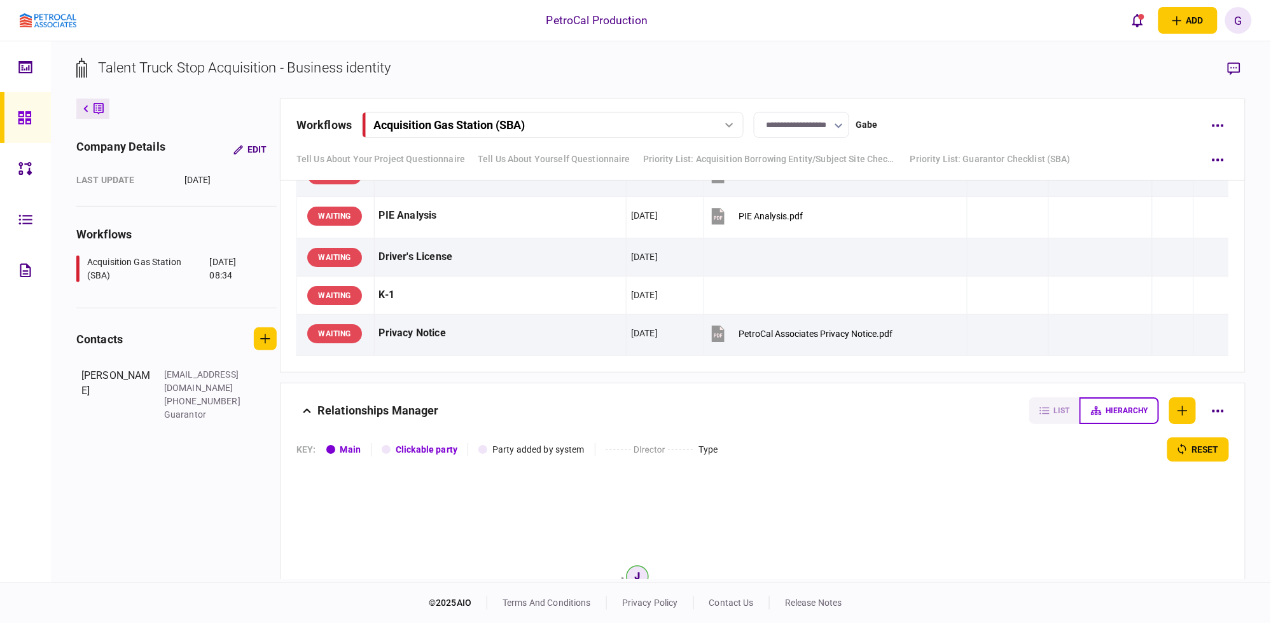
scroll to position [1832, 0]
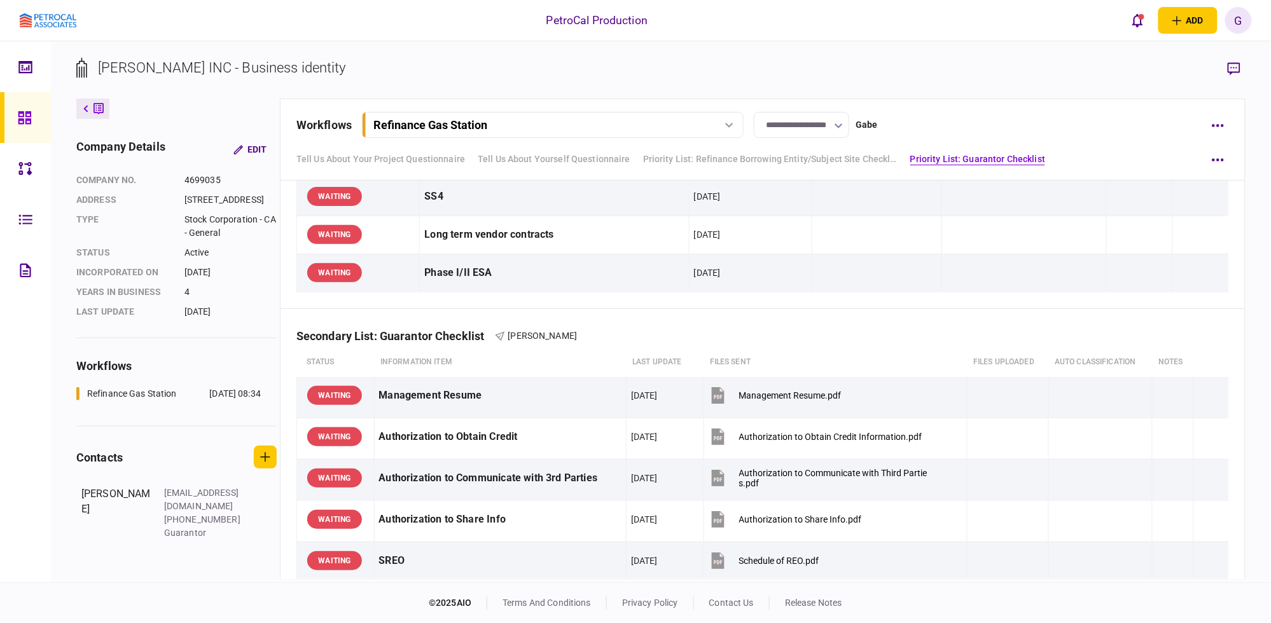
scroll to position [1723, 0]
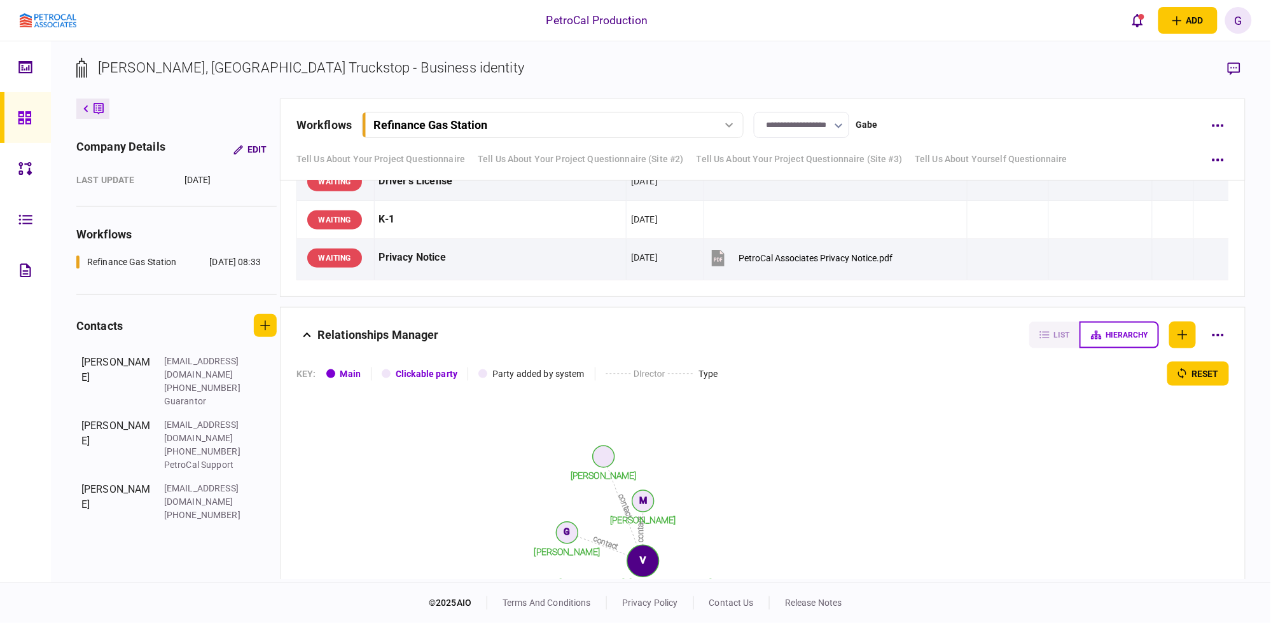
scroll to position [2351, 0]
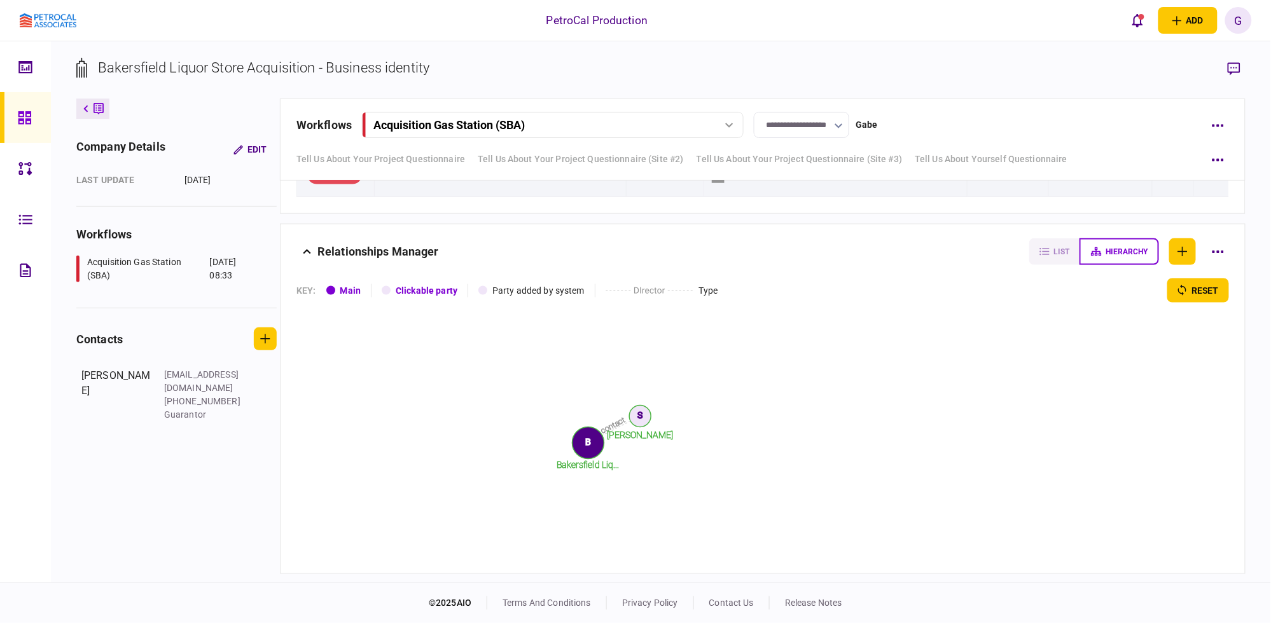
scroll to position [2462, 0]
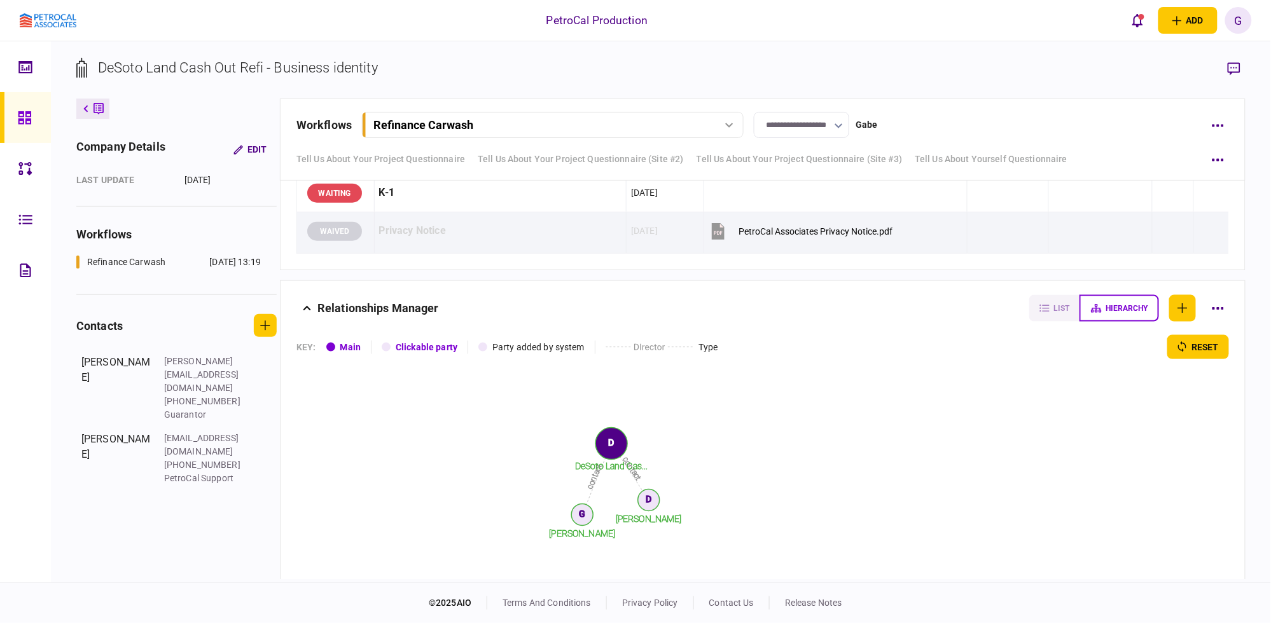
scroll to position [2351, 0]
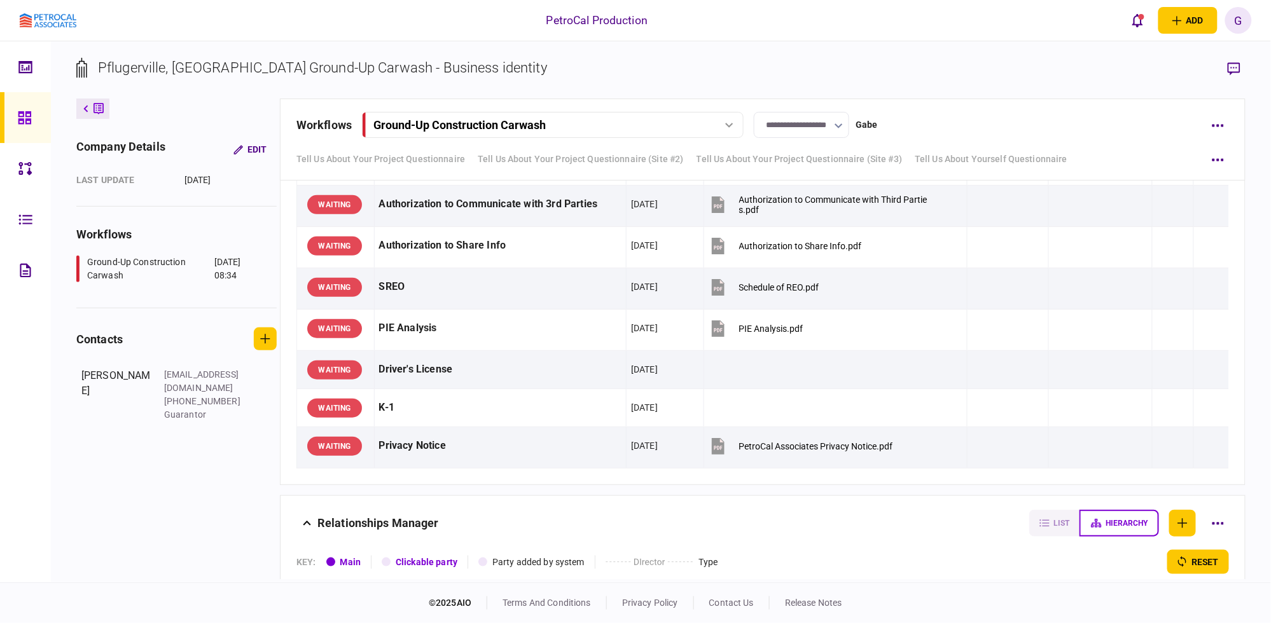
scroll to position [2146, 0]
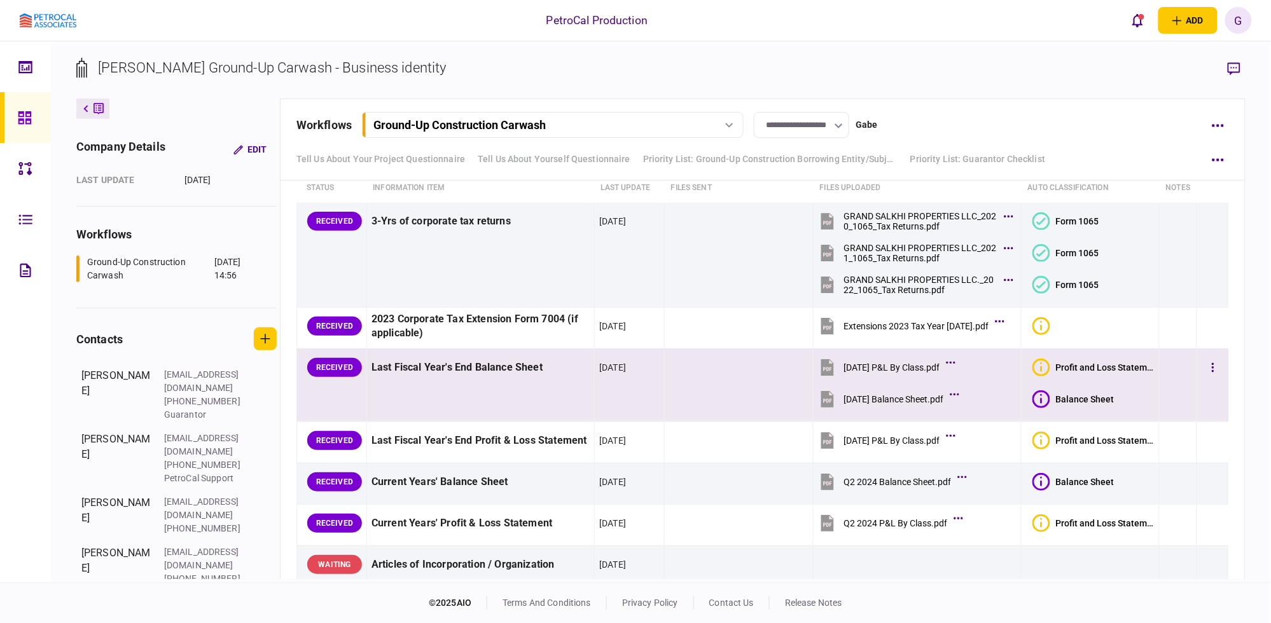
scroll to position [2656, 0]
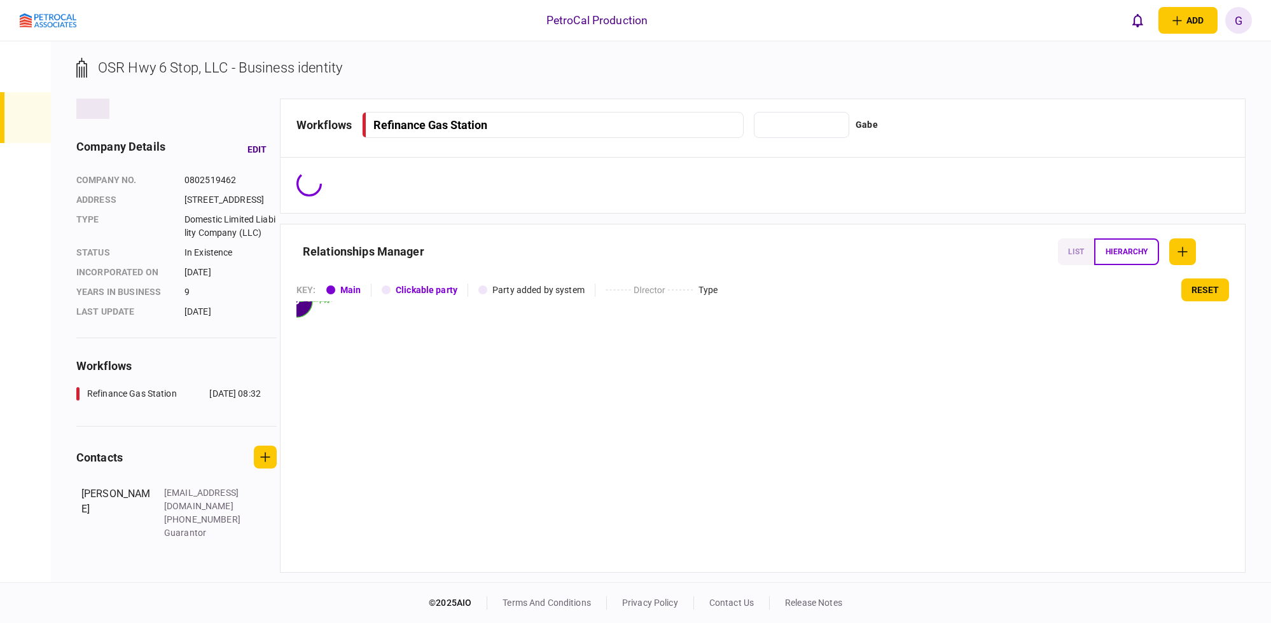
type input "**********"
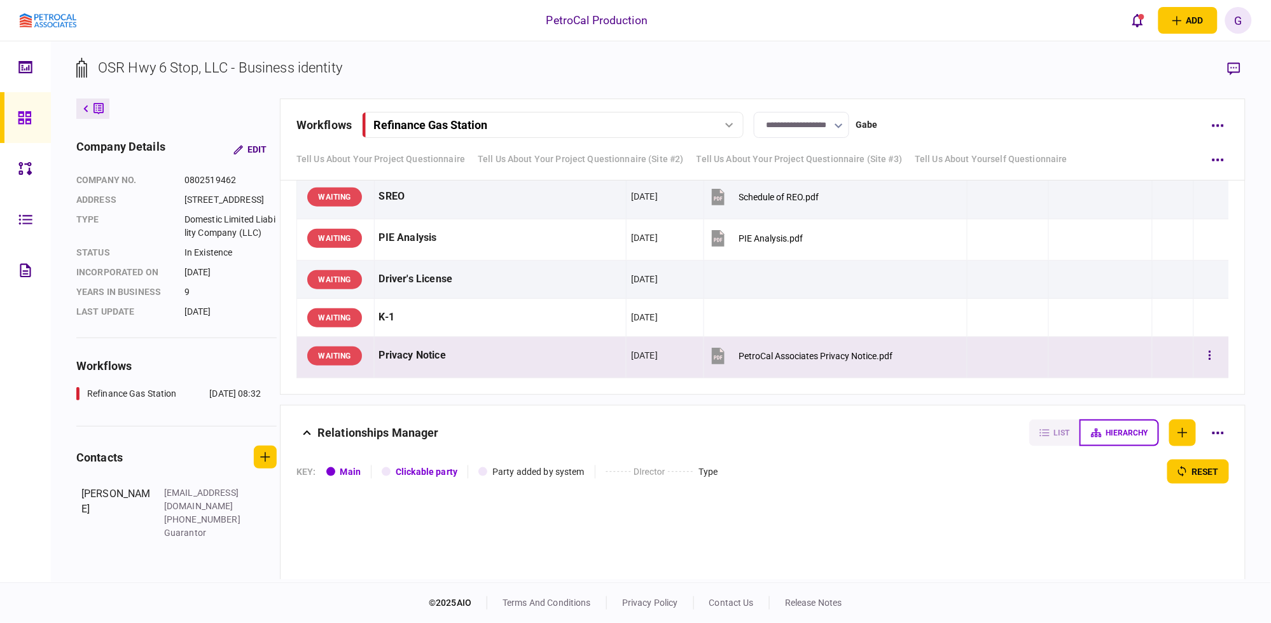
scroll to position [2226, 0]
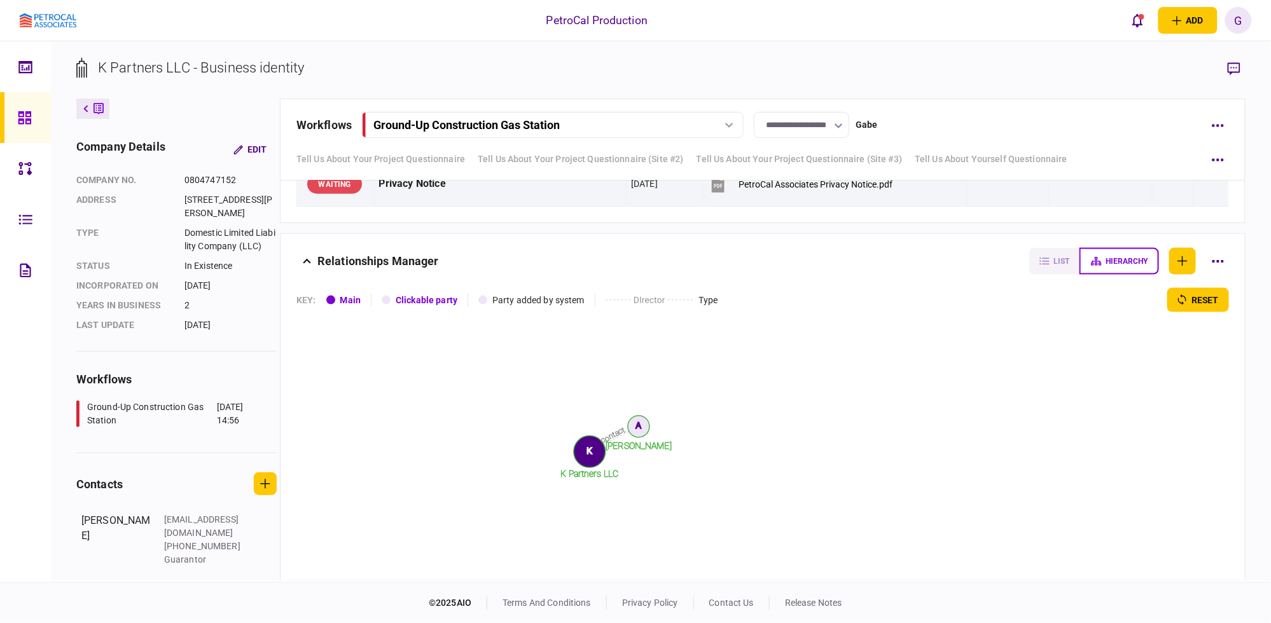
scroll to position [2347, 0]
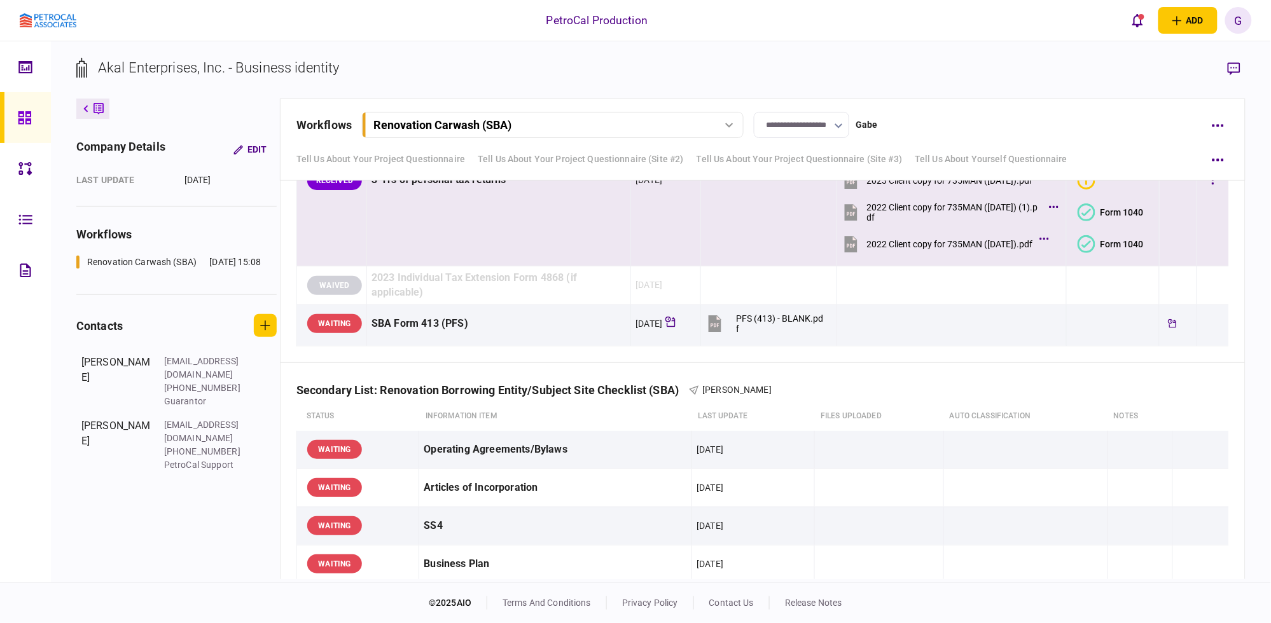
scroll to position [1149, 0]
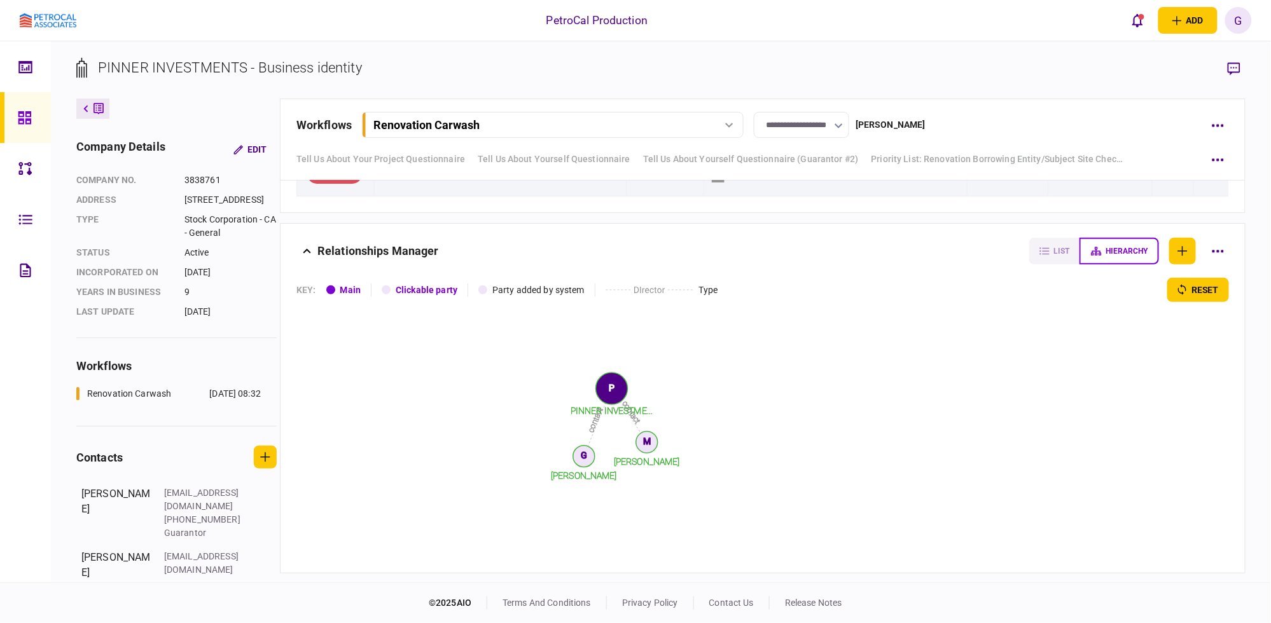
scroll to position [1961, 0]
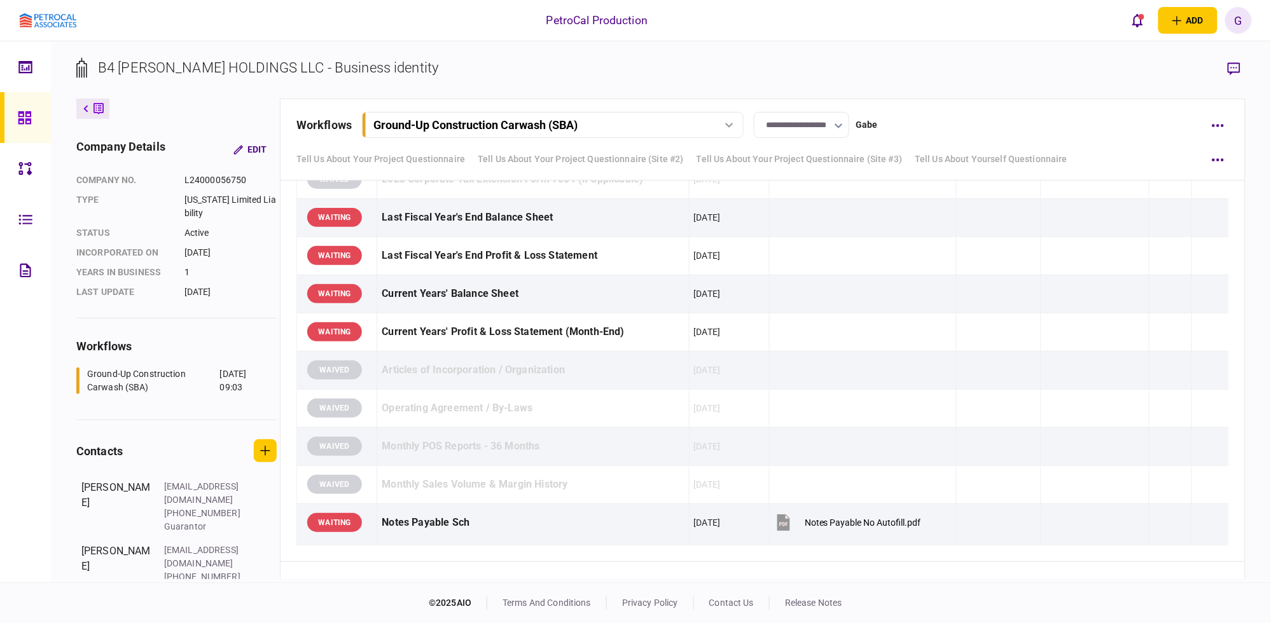
scroll to position [2464, 0]
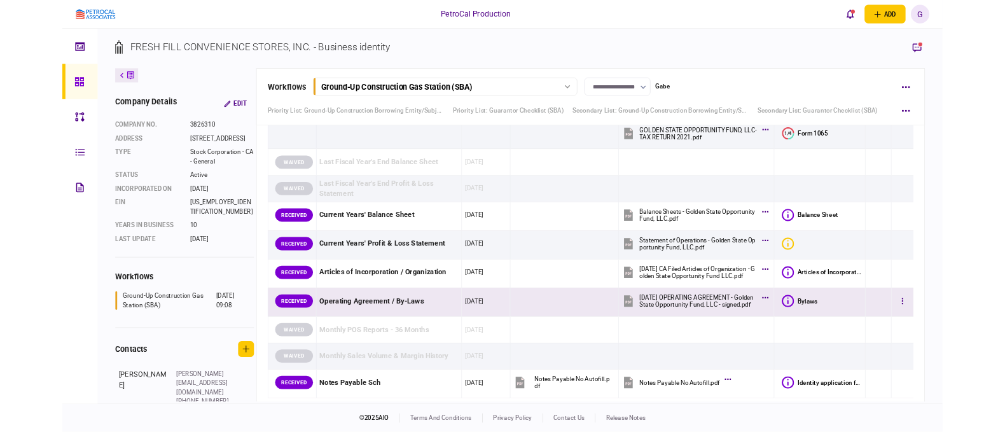
scroll to position [7234, 0]
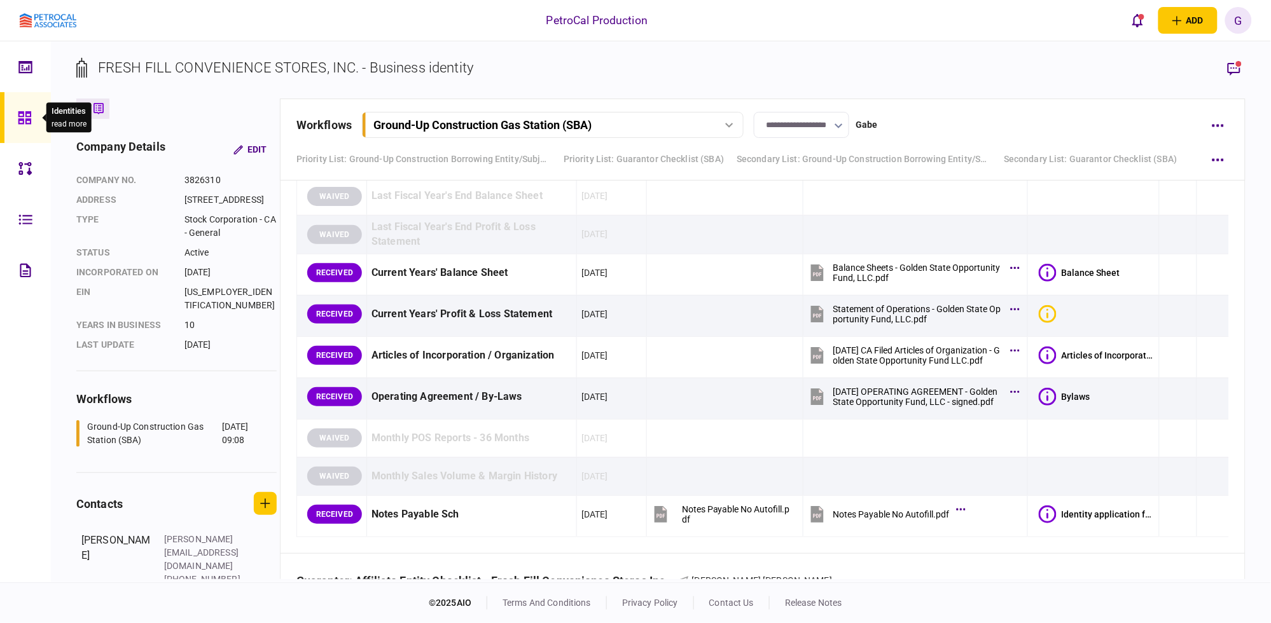
click at [18, 111] on icon at bounding box center [25, 118] width 14 height 15
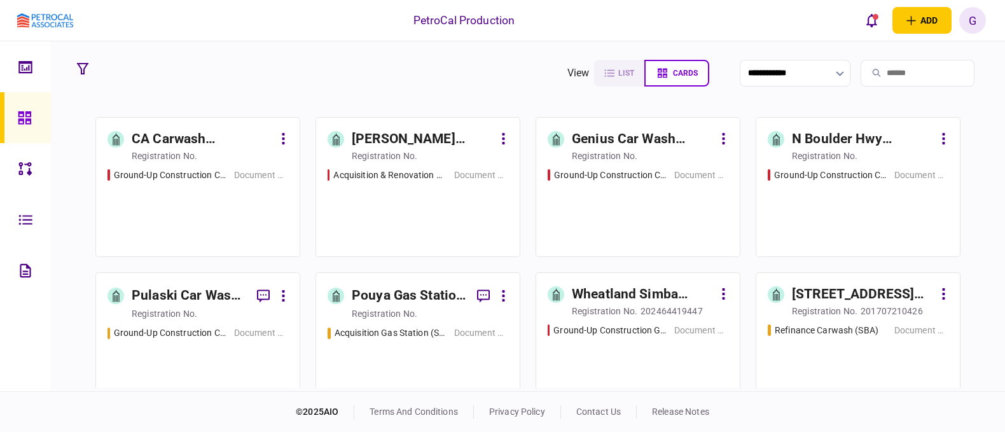
scroll to position [317, 0]
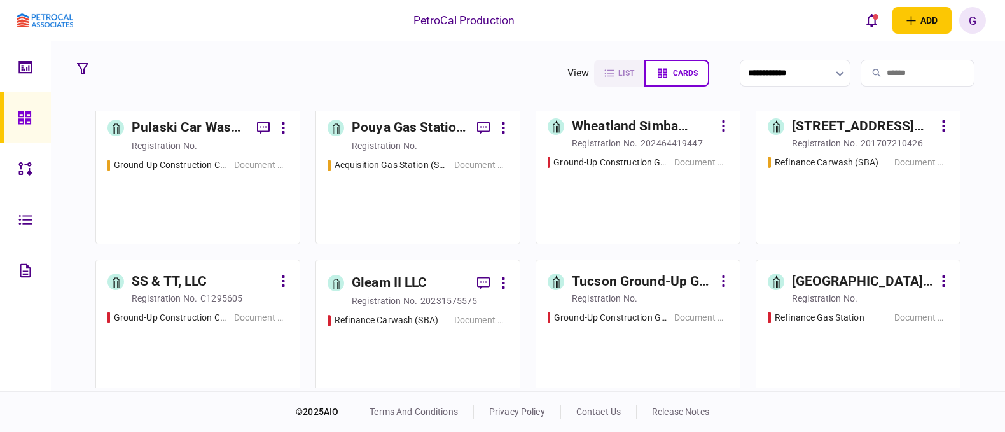
click at [991, 169] on section "**********" at bounding box center [528, 216] width 954 height 350
drag, startPoint x: 637, startPoint y: 280, endPoint x: 646, endPoint y: 286, distance: 10.1
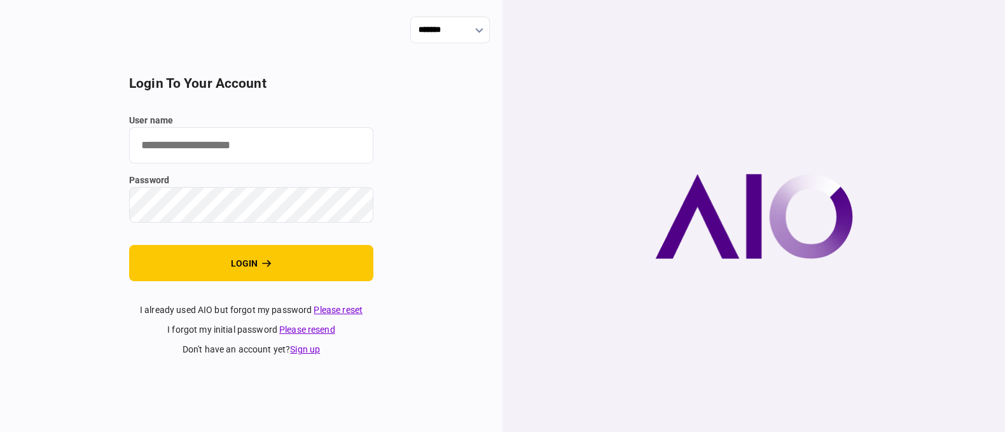
type input "**********"
click at [258, 264] on button "login" at bounding box center [251, 263] width 244 height 36
click at [373, 97] on div "**********" at bounding box center [251, 216] width 502 height 432
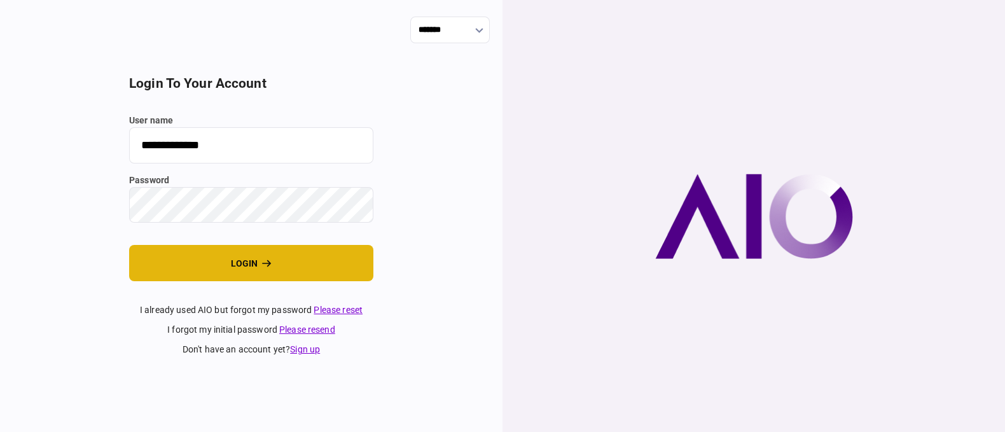
click at [301, 268] on button "login" at bounding box center [251, 263] width 244 height 36
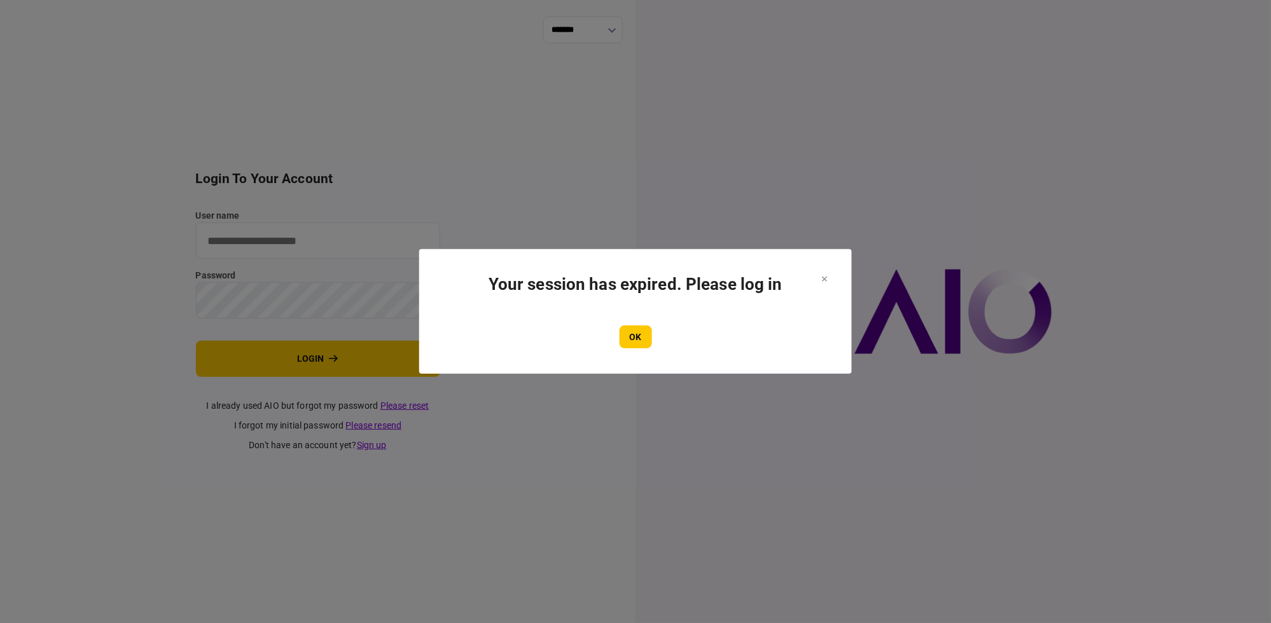
type input "**********"
click at [642, 338] on button "OK" at bounding box center [635, 337] width 32 height 23
